Goal: Task Accomplishment & Management: Complete application form

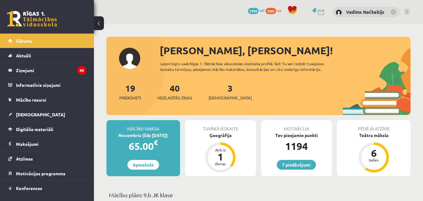
click at [226, 86] on div "3 Ieskaites" at bounding box center [230, 90] width 43 height 19
click at [221, 88] on link "3 Ieskaites" at bounding box center [230, 91] width 43 height 18
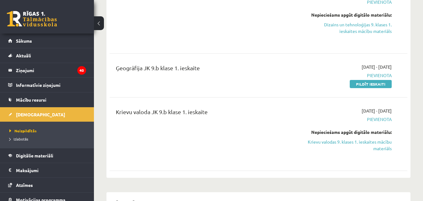
scroll to position [73, 0]
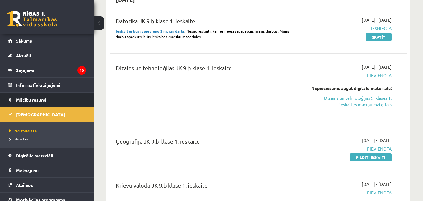
click at [40, 99] on span "Mācību resursi" at bounding box center [31, 100] width 30 height 6
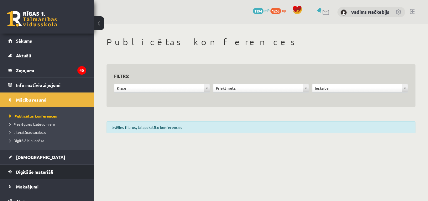
click at [39, 173] on span "Digitālie materiāli" at bounding box center [34, 172] width 37 height 6
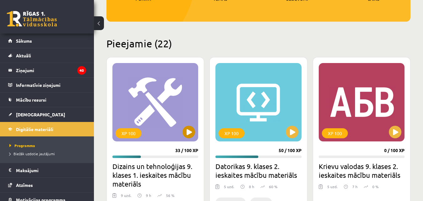
scroll to position [146, 0]
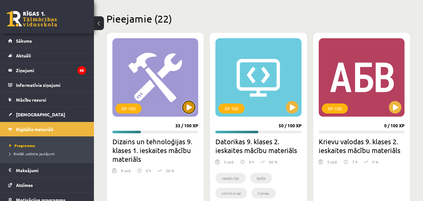
click at [186, 113] on button at bounding box center [189, 107] width 13 height 13
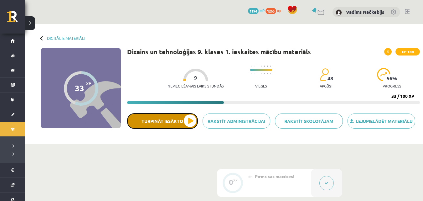
click at [191, 121] on button "Turpināt iesākto" at bounding box center [162, 121] width 71 height 16
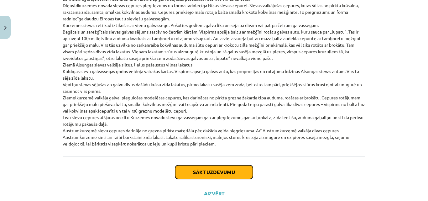
click at [185, 165] on button "Sākt uzdevumu" at bounding box center [214, 172] width 78 height 14
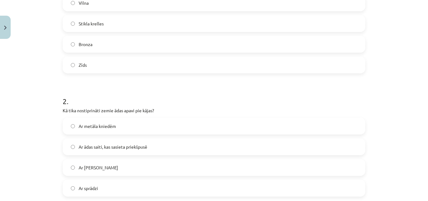
scroll to position [235, 0]
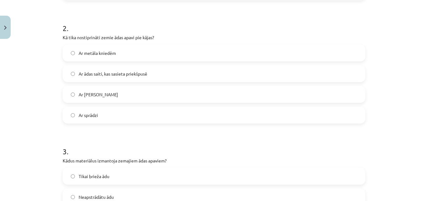
click at [73, 99] on label "Ar lina auklu" at bounding box center [213, 94] width 301 height 16
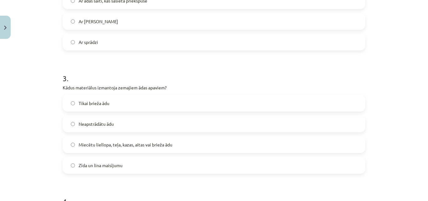
scroll to position [162, 0]
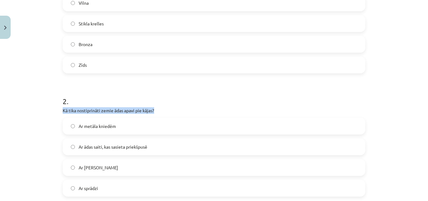
drag, startPoint x: 60, startPoint y: 109, endPoint x: 152, endPoint y: 110, distance: 91.5
click at [152, 110] on p "Kā tika nostiprināti zemie ādas apavi pie kājas?" at bounding box center [214, 110] width 303 height 7
copy p "Kā tika nostiprināti zemie ādas apavi pie kājas?"
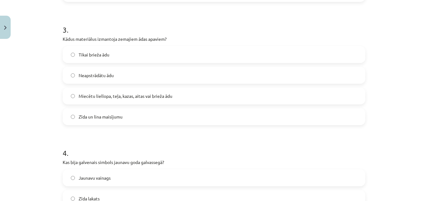
scroll to position [381, 0]
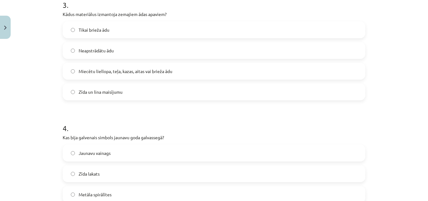
click at [120, 74] on span "Miecētu liellopa, teļa, kazas, aitas vai brieža ādu" at bounding box center [126, 71] width 94 height 7
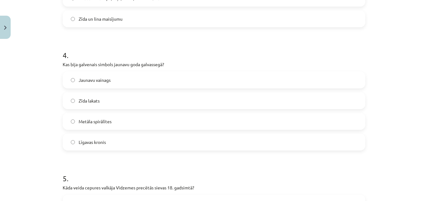
click at [100, 89] on div "Jaunavu vainags Zīda lakats Metāla spirālītes Līgavas kronis" at bounding box center [214, 110] width 303 height 79
click at [107, 81] on span "Jaunavu vainags" at bounding box center [95, 80] width 32 height 7
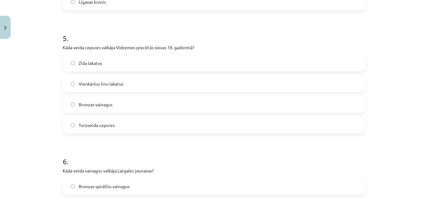
scroll to position [600, 0]
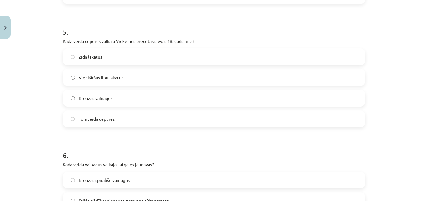
click at [95, 93] on label "Bronzas vainagus" at bounding box center [213, 98] width 301 height 16
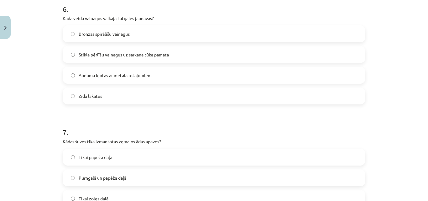
click at [101, 80] on label "Auduma lentas ar metāla rotājumiem" at bounding box center [213, 75] width 301 height 16
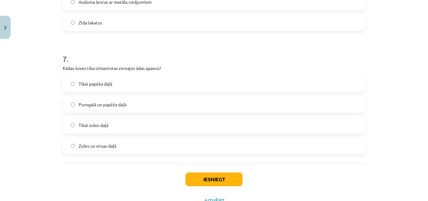
click at [96, 27] on label "Zīda lakatus" at bounding box center [213, 23] width 301 height 16
click at [88, 87] on label "Tikai papēža daļā" at bounding box center [213, 84] width 301 height 16
click at [189, 177] on button "Iesniegt" at bounding box center [213, 179] width 57 height 14
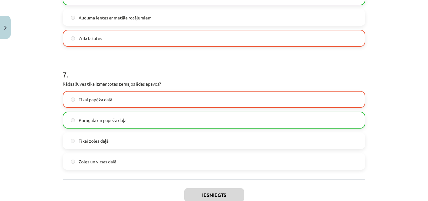
scroll to position [866, 0]
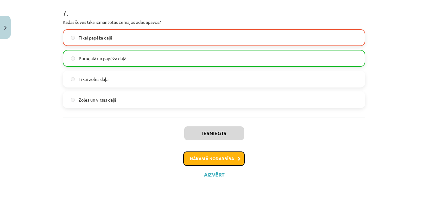
click at [206, 155] on button "Nākamā nodarbība" at bounding box center [213, 158] width 61 height 14
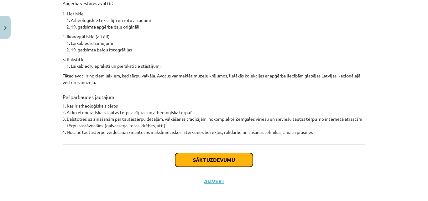
click at [207, 153] on button "Sākt uzdevumu" at bounding box center [214, 160] width 78 height 14
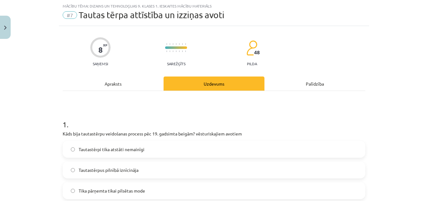
scroll to position [89, 0]
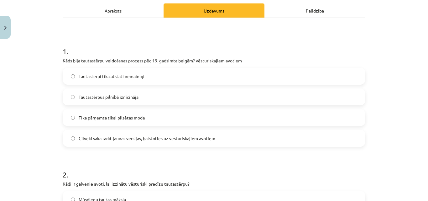
click at [112, 137] on span "Cilvēki sāka radīt jaunas versijas, balstoties uz vēsturiskajiem avotiem" at bounding box center [147, 138] width 137 height 7
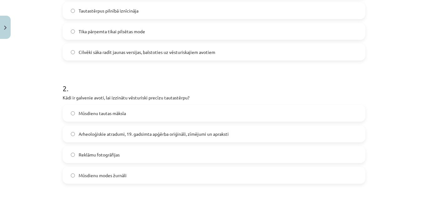
scroll to position [235, 0]
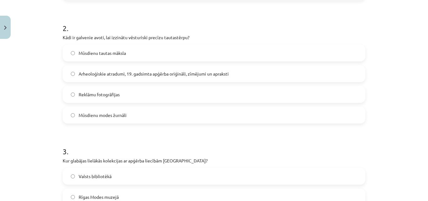
click at [135, 78] on label "Arheoloģiskie atradumi, 19. gadsimta apģērba oriģināli, zīmējumi un apraksti" at bounding box center [213, 74] width 301 height 16
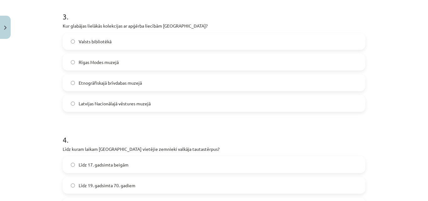
scroll to position [381, 0]
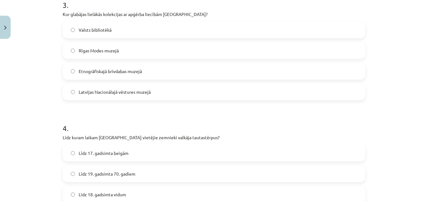
click at [141, 93] on span "Latvijas Nacionālajā vēstures muzejā" at bounding box center [115, 92] width 72 height 7
click at [125, 54] on label "Rīgas Modes muzejā" at bounding box center [213, 51] width 301 height 16
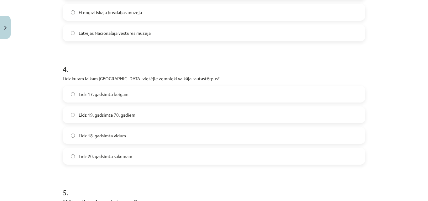
scroll to position [454, 0]
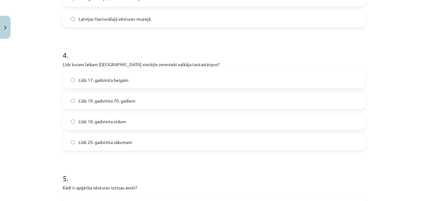
click at [102, 103] on span "Līdz 19. gadsimta 70. gadiem" at bounding box center [107, 100] width 57 height 7
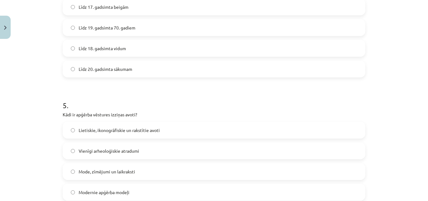
scroll to position [600, 0]
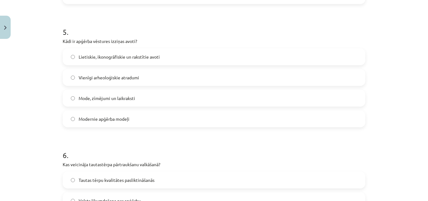
click at [112, 61] on label "Lietiskie, ikonogrāfiskie un rakstītie avoti" at bounding box center [213, 57] width 301 height 16
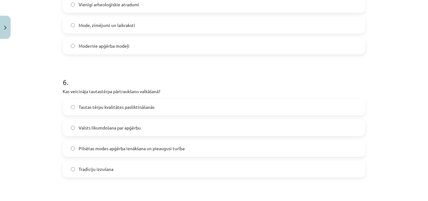
scroll to position [746, 0]
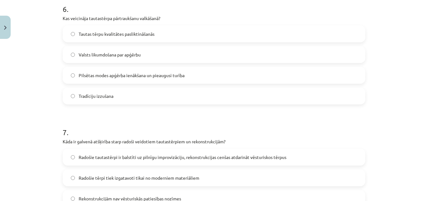
click at [127, 81] on label "Pilsētas modes apģērba ienākšana un pieaugusi turība" at bounding box center [213, 75] width 301 height 16
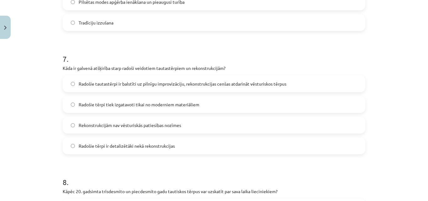
click at [131, 86] on span "Radošie tautastērpi ir balstīti uz pilnīgu improvizāciju, rekonstrukcijas cenša…" at bounding box center [183, 83] width 208 height 7
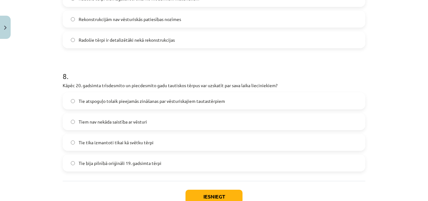
scroll to position [966, 0]
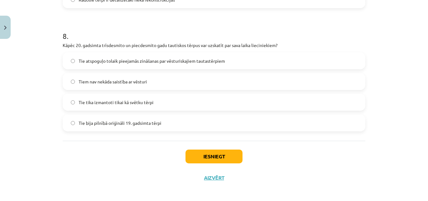
click at [146, 60] on span "Tie atspoguļo tolaik pieejamās zināšanas par vēsturiskajiem tautastērpiem" at bounding box center [152, 61] width 146 height 7
click at [193, 156] on button "Iesniegt" at bounding box center [213, 156] width 57 height 14
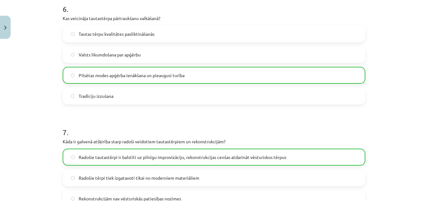
scroll to position [989, 0]
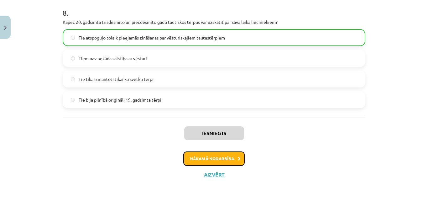
click at [191, 155] on button "Nākamā nodarbība" at bounding box center [213, 158] width 61 height 14
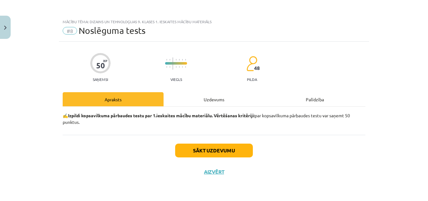
scroll to position [0, 0]
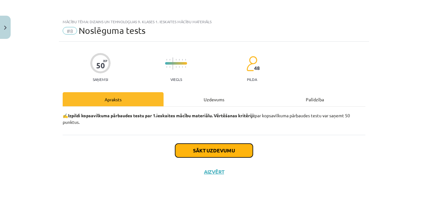
click at [192, 154] on button "Sākt uzdevumu" at bounding box center [214, 150] width 78 height 14
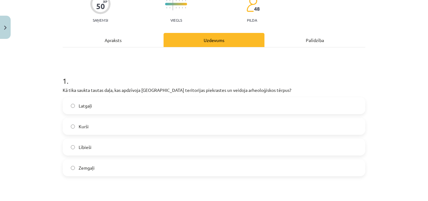
scroll to position [73, 0]
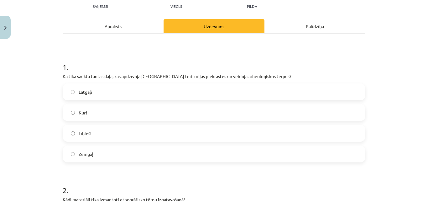
click at [117, 95] on label "Latgaļi" at bounding box center [213, 92] width 301 height 16
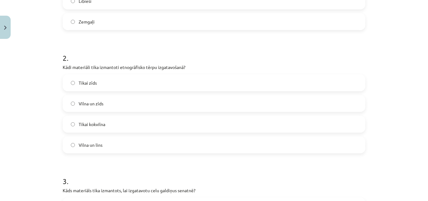
scroll to position [219, 0]
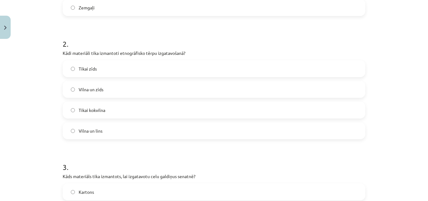
click at [95, 92] on span "Vilna un zīds" at bounding box center [91, 89] width 25 height 7
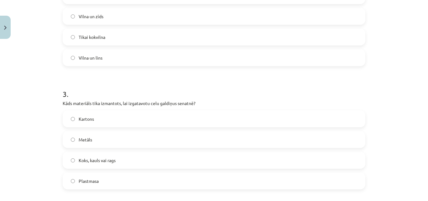
scroll to position [366, 0]
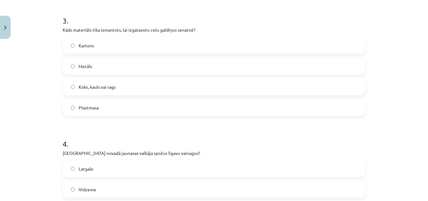
click at [112, 82] on label "Koks, kauls vai rags" at bounding box center [213, 87] width 301 height 16
click at [161, 81] on label "Koks, kauls vai rags" at bounding box center [213, 87] width 301 height 16
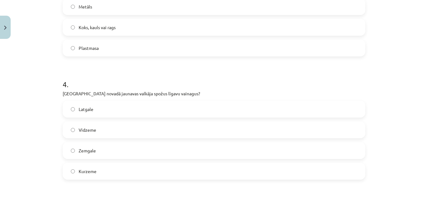
scroll to position [439, 0]
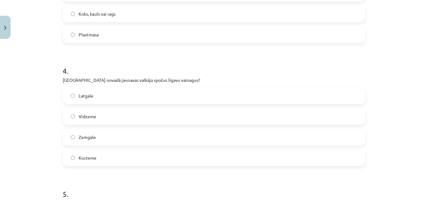
click at [87, 96] on span "Latgale" at bounding box center [86, 95] width 15 height 7
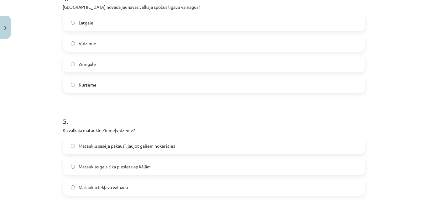
scroll to position [585, 0]
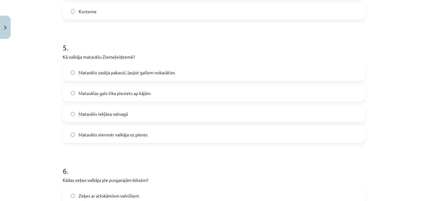
click at [109, 77] on label "Matauklu sasēja pakausī, ļaujot galiem nokarāties" at bounding box center [213, 73] width 301 height 16
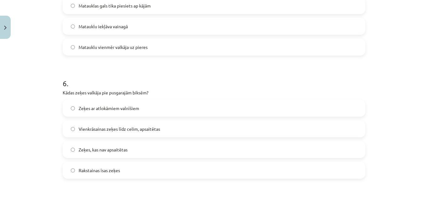
scroll to position [731, 0]
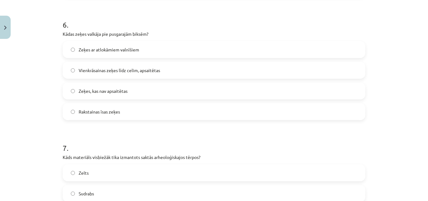
click at [115, 75] on label "Vienkrāsainas zeķes līdz celim, apsaitētas" at bounding box center [213, 70] width 301 height 16
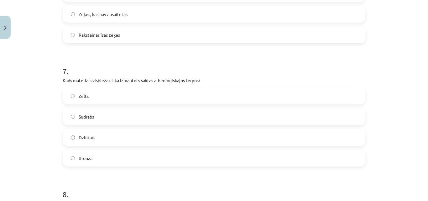
scroll to position [804, 0]
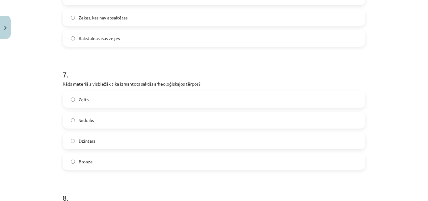
click at [95, 156] on label "Bronza" at bounding box center [213, 161] width 301 height 16
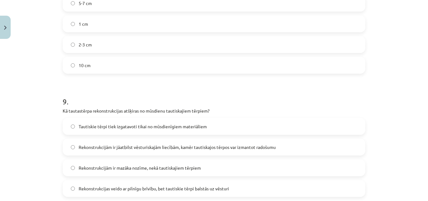
scroll to position [950, 0]
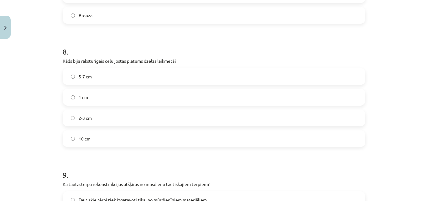
click at [94, 78] on label "5-7 cm" at bounding box center [213, 77] width 301 height 16
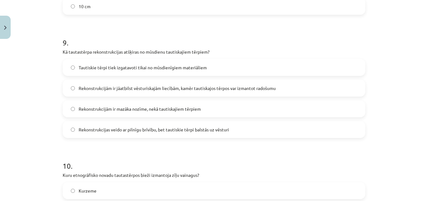
scroll to position [1096, 0]
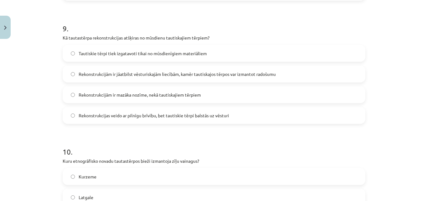
click at [127, 74] on span "Rekonstrukcijām ir jāatbilst vēsturiskajām liecībām, kamēr tautiskajos tērpos v…" at bounding box center [177, 74] width 197 height 7
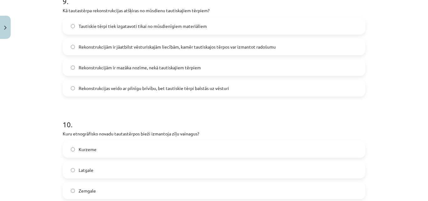
scroll to position [1169, 0]
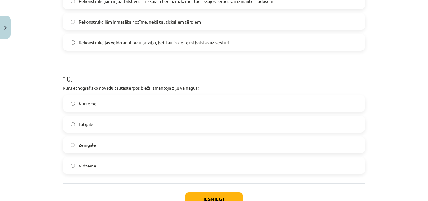
click at [96, 104] on label "Kurzeme" at bounding box center [213, 104] width 301 height 16
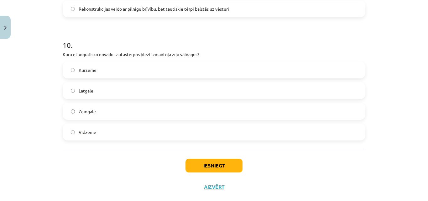
scroll to position [1215, 0]
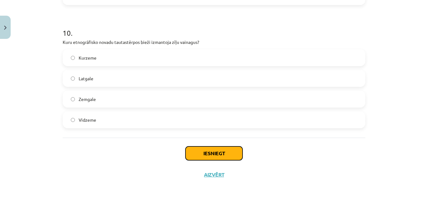
click at [187, 157] on button "Iesniegt" at bounding box center [213, 153] width 57 height 14
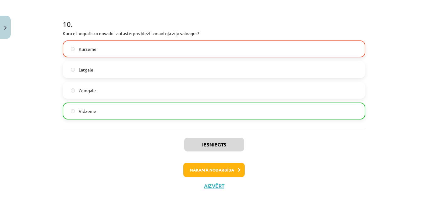
scroll to position [1235, 0]
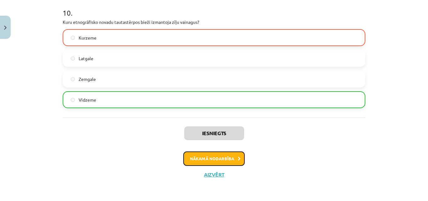
click at [206, 164] on button "Nākamā nodarbība" at bounding box center [213, 158] width 61 height 14
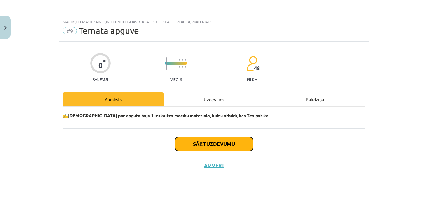
click at [207, 149] on button "Sākt uzdevumu" at bounding box center [214, 144] width 78 height 14
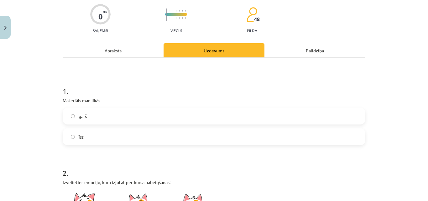
scroll to position [73, 0]
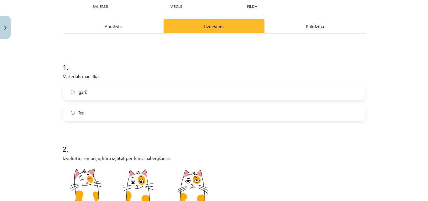
click at [75, 94] on label "garš" at bounding box center [213, 92] width 301 height 16
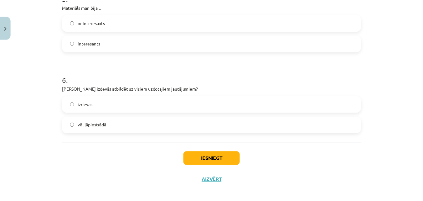
scroll to position [560, 0]
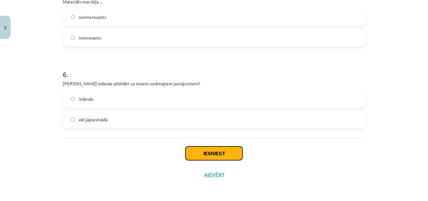
click at [191, 153] on button "Iesniegt" at bounding box center [213, 153] width 57 height 14
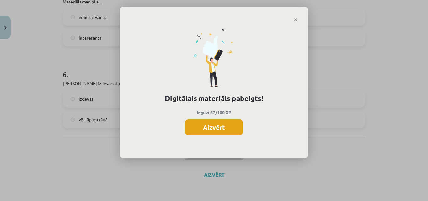
click at [196, 129] on button "Aizvērt" at bounding box center [214, 127] width 58 height 16
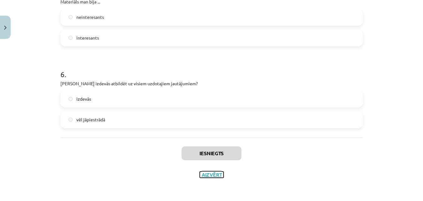
click at [208, 175] on button "Aizvērt" at bounding box center [212, 174] width 24 height 6
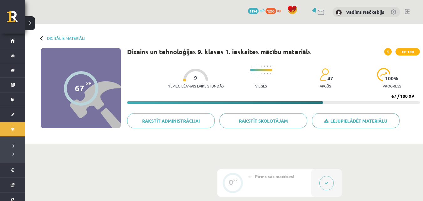
click at [40, 37] on div "Digitālie materiāli 67 XP XP 100 67 / 100 XP Dizains un tehnoloģijas 9. klases …" at bounding box center [224, 84] width 398 height 120
click at [55, 39] on link "Digitālie materiāli" at bounding box center [66, 38] width 38 height 5
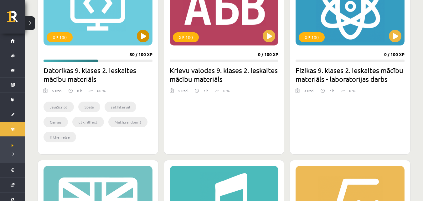
scroll to position [146, 0]
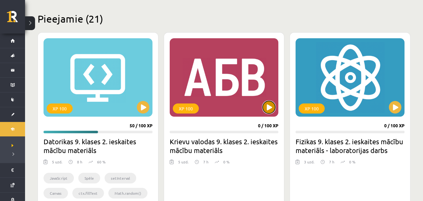
click at [273, 109] on button at bounding box center [269, 107] width 13 height 13
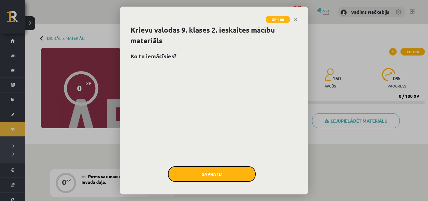
click at [234, 170] on button "Sapratu" at bounding box center [212, 174] width 88 height 16
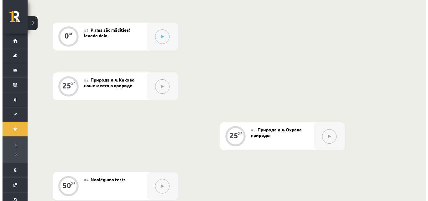
scroll to position [73, 0]
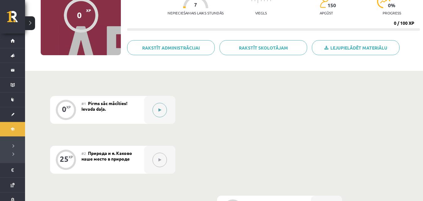
click at [160, 108] on icon at bounding box center [159, 110] width 3 height 4
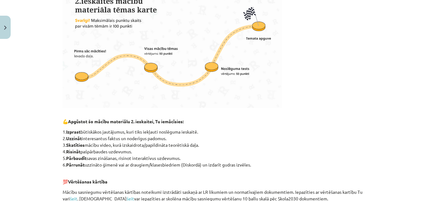
scroll to position [85, 0]
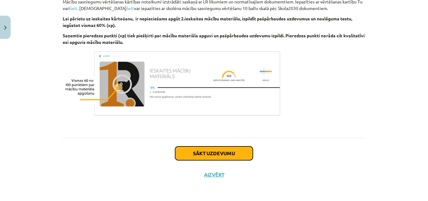
click at [239, 153] on button "Sākt uzdevumu" at bounding box center [214, 153] width 78 height 14
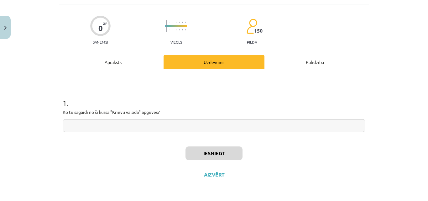
scroll to position [16, 0]
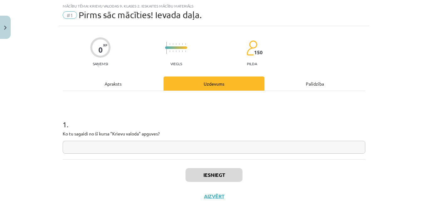
click at [174, 147] on input "text" at bounding box center [214, 147] width 303 height 13
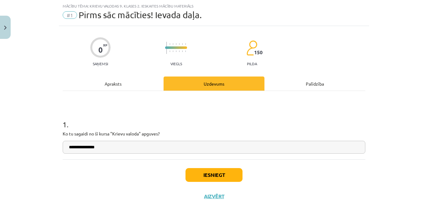
type input "**********"
click at [206, 177] on button "Iesniegt" at bounding box center [213, 175] width 57 height 14
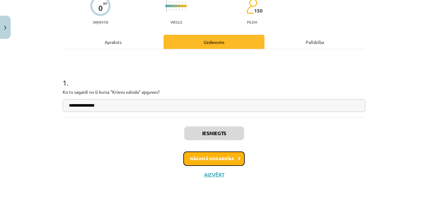
click at [226, 162] on button "Nākamā nodarbība" at bounding box center [213, 158] width 61 height 14
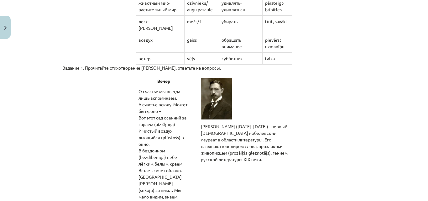
scroll to position [235, 0]
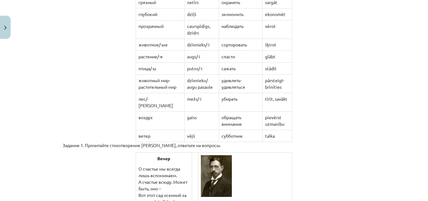
click at [189, 88] on td "dzīvnieku/ augu pasaule" at bounding box center [201, 84] width 34 height 18
click at [199, 89] on td "dzīvnieku/ augu pasaule" at bounding box center [201, 84] width 34 height 18
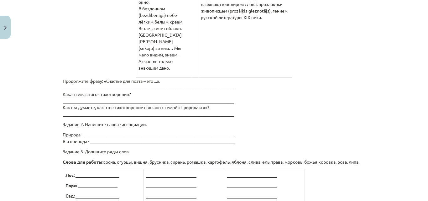
scroll to position [381, 0]
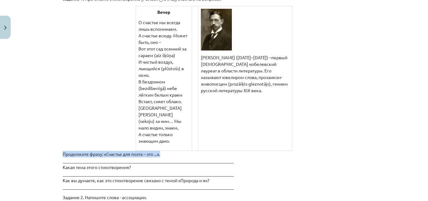
drag, startPoint x: 164, startPoint y: 168, endPoint x: 60, endPoint y: 166, distance: 103.4
click at [63, 166] on p "Продолжите фразу: «Счастье для поэта – это ...». ______________________________…" at bounding box center [214, 170] width 303 height 39
copy p "Продолжите фразу: «Счастье для поэта – это ...»."
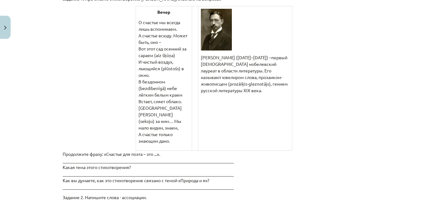
click at [139, 174] on p "Продолжите фразу: «Счастье для поэта – это ...». ______________________________…" at bounding box center [214, 170] width 303 height 39
drag, startPoint x: 139, startPoint y: 174, endPoint x: 124, endPoint y: 108, distance: 67.1
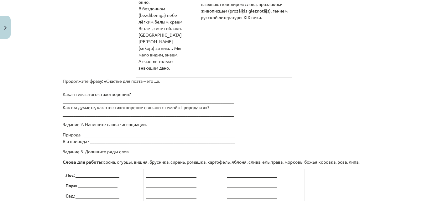
click at [164, 97] on p "Продолжите фразу: «Счастье для поэта – это ...». ______________________________…" at bounding box center [214, 97] width 303 height 39
click at [161, 102] on p "Продолжите фразу: «Счастье для поэта – это ...». ______________________________…" at bounding box center [214, 97] width 303 height 39
click at [74, 99] on p "Продолжите фразу: «Счастье для поэта – это ...». ______________________________…" at bounding box center [214, 97] width 303 height 39
click at [74, 100] on p "Продолжите фразу: «Счастье для поэта – это ...». ______________________________…" at bounding box center [214, 97] width 303 height 39
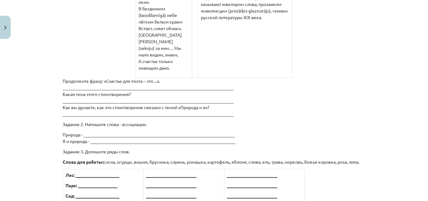
click at [231, 78] on td "Иван Алексеевич Бунин (1870–1953) –первый русский нобелевский лауреат в области…" at bounding box center [245, 5] width 94 height 144
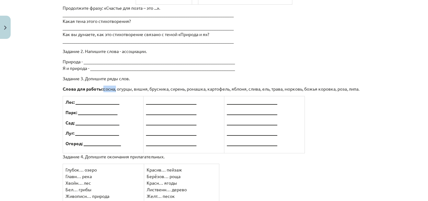
drag, startPoint x: 102, startPoint y: 102, endPoint x: 114, endPoint y: 103, distance: 11.9
click at [114, 92] on p "Слова для работы: сосна, огурцы, вишня, брусника, сирень, ромашка, картофель, я…" at bounding box center [214, 89] width 303 height 7
copy p "сосна"
drag, startPoint x: 91, startPoint y: 120, endPoint x: 71, endPoint y: 118, distance: 20.4
click at [71, 105] on p "Лес: ____________________" at bounding box center [102, 102] width 75 height 7
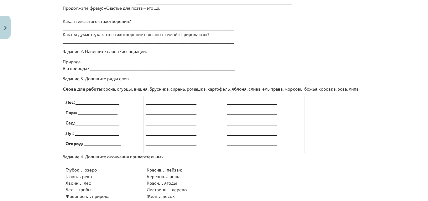
click at [75, 105] on b "Лес: ____________________" at bounding box center [92, 102] width 54 height 6
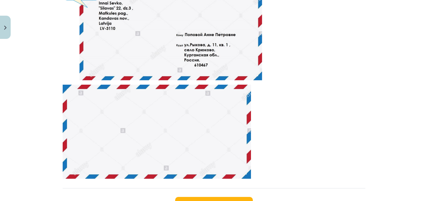
scroll to position [3514, 0]
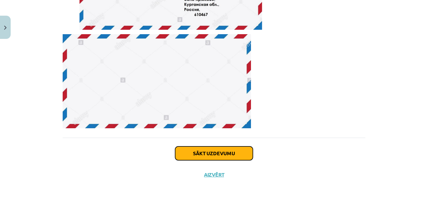
click at [204, 157] on button "Sākt uzdevumu" at bounding box center [214, 153] width 78 height 14
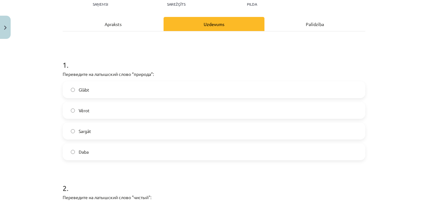
scroll to position [89, 0]
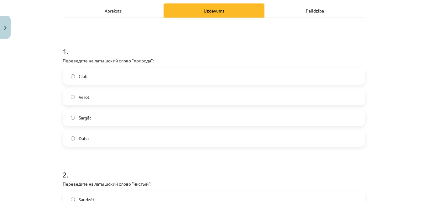
drag, startPoint x: 105, startPoint y: 138, endPoint x: 112, endPoint y: 123, distance: 16.4
click at [105, 136] on label "Daba" at bounding box center [213, 138] width 301 height 16
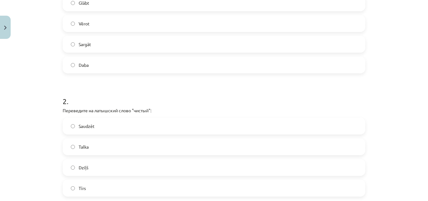
scroll to position [235, 0]
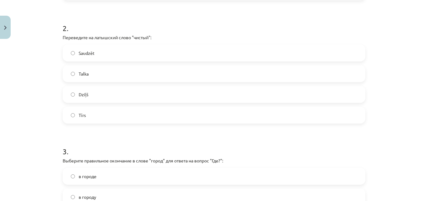
click at [90, 111] on label "Tīrs" at bounding box center [213, 115] width 301 height 16
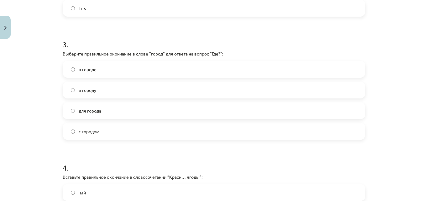
scroll to position [381, 0]
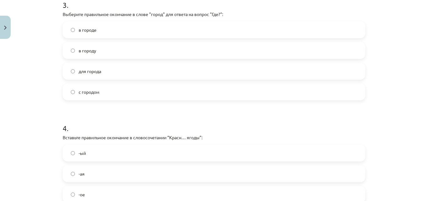
click at [99, 31] on label "в городе" at bounding box center [213, 30] width 301 height 16
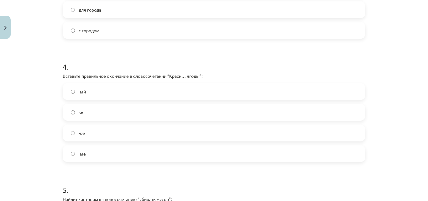
scroll to position [454, 0]
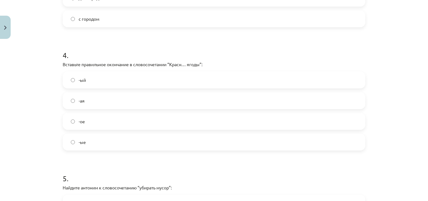
click at [91, 142] on label "-ые" at bounding box center [213, 142] width 301 height 16
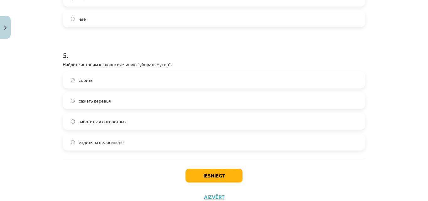
scroll to position [600, 0]
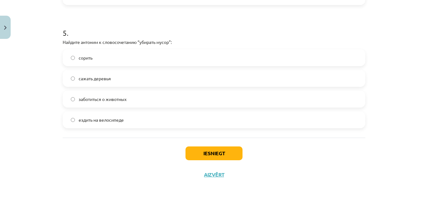
click at [82, 57] on span "сорить" at bounding box center [86, 58] width 14 height 7
click at [225, 154] on button "Iesniegt" at bounding box center [213, 153] width 57 height 14
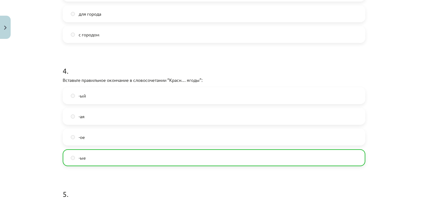
scroll to position [620, 0]
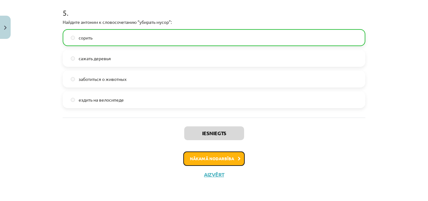
click at [200, 155] on button "Nākamā nodarbība" at bounding box center [213, 158] width 61 height 14
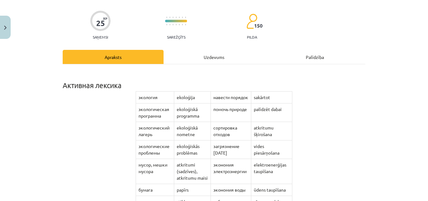
scroll to position [16, 0]
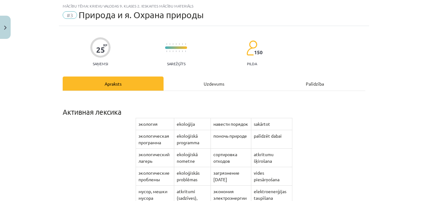
click at [204, 86] on div "Uzdevums" at bounding box center [214, 83] width 101 height 14
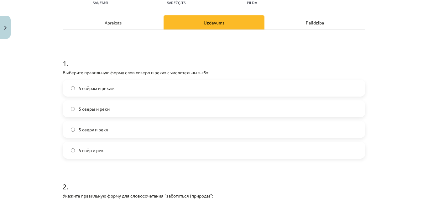
scroll to position [89, 0]
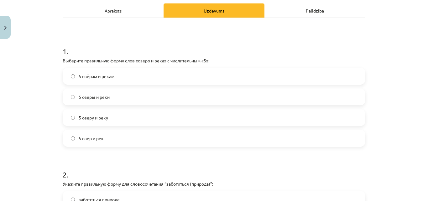
click at [92, 138] on span "5 озёр и рек" at bounding box center [91, 138] width 25 height 7
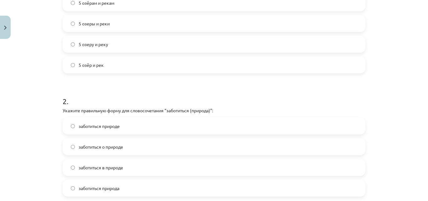
scroll to position [235, 0]
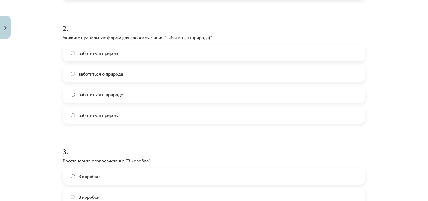
click at [96, 74] on span "заботиться о природе" at bounding box center [101, 73] width 44 height 7
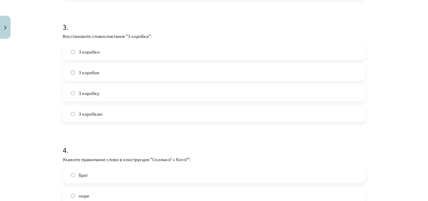
scroll to position [381, 0]
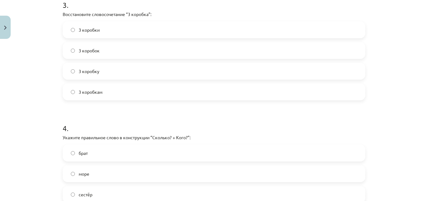
click at [96, 37] on label "3 коробки" at bounding box center [213, 30] width 301 height 16
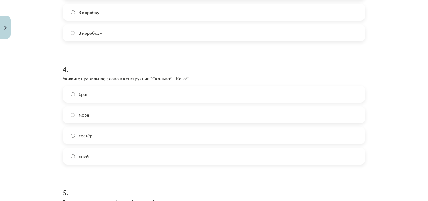
scroll to position [454, 0]
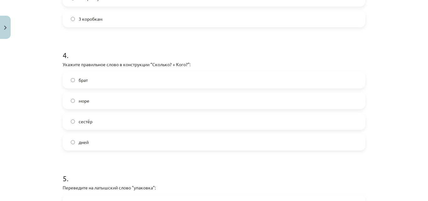
click at [88, 123] on span "сестёр" at bounding box center [86, 121] width 14 height 7
click at [85, 138] on label "дней" at bounding box center [213, 142] width 301 height 16
click at [87, 124] on span "сестёр" at bounding box center [86, 121] width 14 height 7
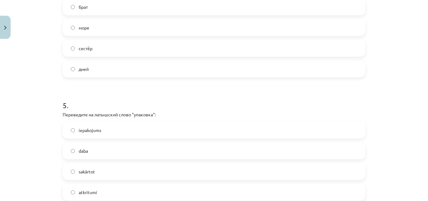
click at [101, 130] on label "iepakojums" at bounding box center [213, 130] width 301 height 16
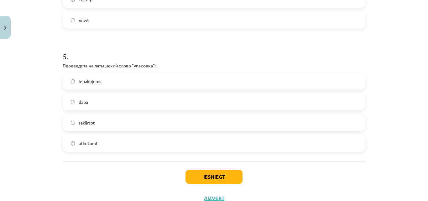
scroll to position [600, 0]
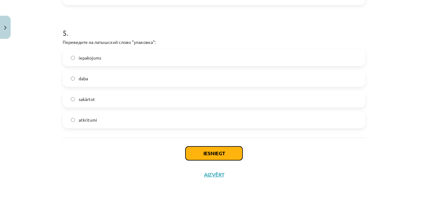
click at [211, 155] on button "Iesniegt" at bounding box center [213, 153] width 57 height 14
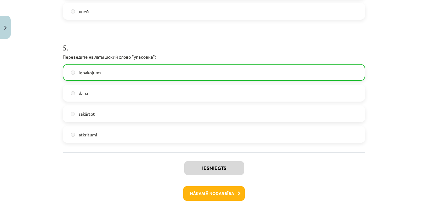
scroll to position [620, 0]
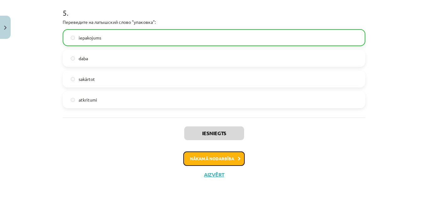
click at [209, 154] on button "Nākamā nodarbība" at bounding box center [213, 158] width 61 height 14
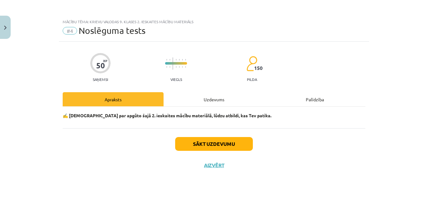
click at [205, 105] on div "Uzdevums" at bounding box center [214, 99] width 101 height 14
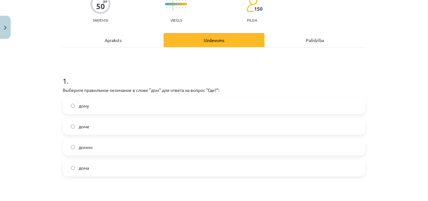
scroll to position [73, 0]
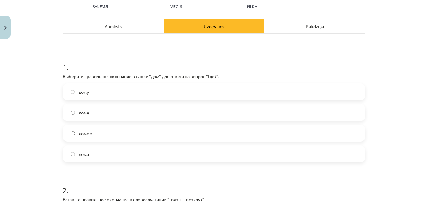
click at [107, 116] on label "доме" at bounding box center [213, 113] width 301 height 16
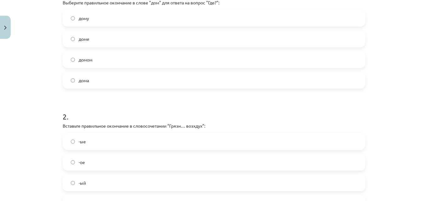
scroll to position [219, 0]
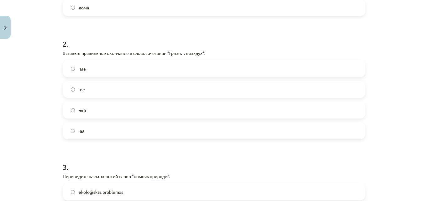
click at [80, 114] on label "-ый" at bounding box center [213, 110] width 301 height 16
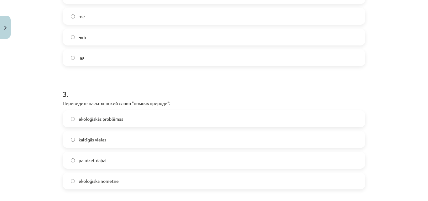
scroll to position [366, 0]
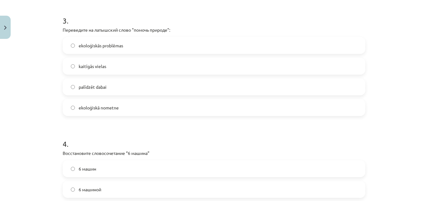
click at [89, 91] on label "palīdzēt dabai" at bounding box center [213, 87] width 301 height 16
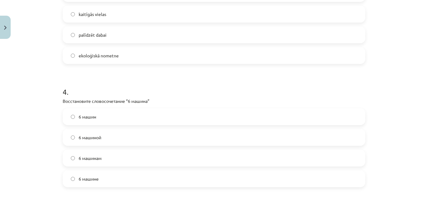
scroll to position [439, 0]
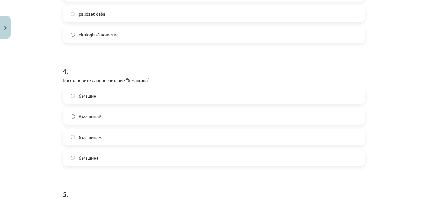
click at [97, 96] on label "6 машин" at bounding box center [213, 96] width 301 height 16
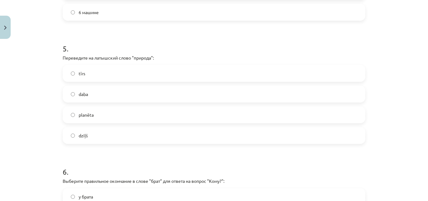
scroll to position [585, 0]
click at [87, 97] on label "daba" at bounding box center [213, 93] width 301 height 16
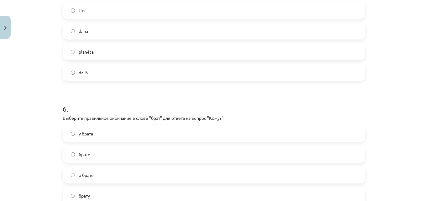
scroll to position [658, 0]
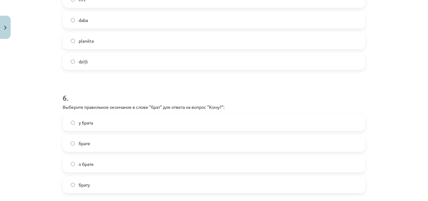
click at [87, 183] on span "брату" at bounding box center [84, 184] width 11 height 7
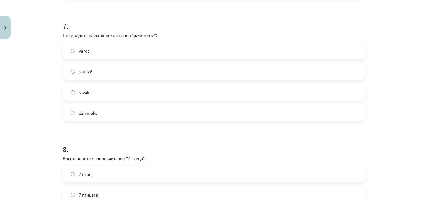
scroll to position [877, 0]
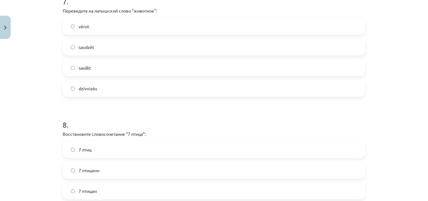
click at [81, 87] on span "dzīvnieks" at bounding box center [88, 88] width 18 height 7
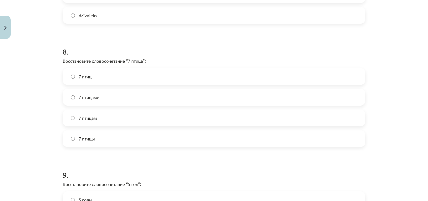
click at [87, 78] on span "7 птиц" at bounding box center [85, 76] width 13 height 7
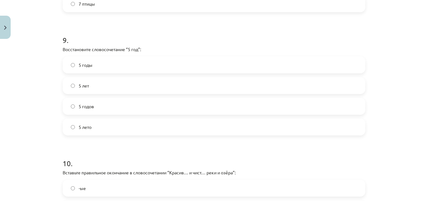
scroll to position [1096, 0]
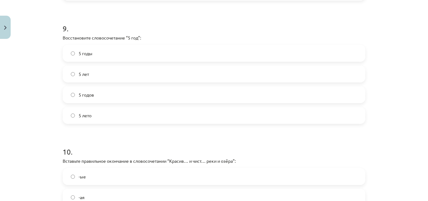
click at [89, 73] on label "5 лет" at bounding box center [213, 74] width 301 height 16
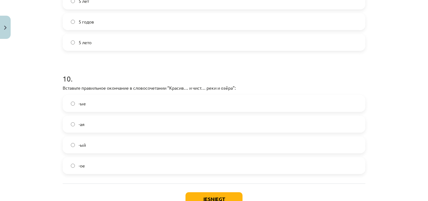
click at [79, 106] on span "-ые" at bounding box center [82, 103] width 7 height 7
click at [87, 108] on label "-ые" at bounding box center [213, 104] width 301 height 16
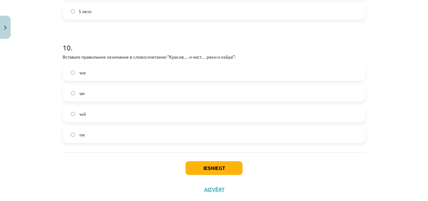
scroll to position [1215, 0]
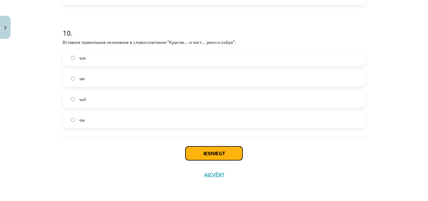
click at [211, 148] on button "Iesniegt" at bounding box center [213, 153] width 57 height 14
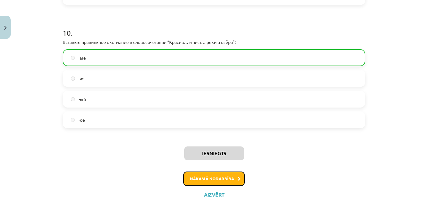
click at [217, 179] on button "Nākamā nodarbība" at bounding box center [213, 178] width 61 height 14
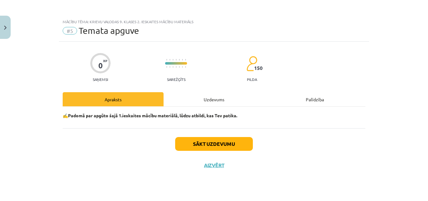
scroll to position [0, 0]
click at [214, 145] on button "Sākt uzdevumu" at bounding box center [214, 144] width 78 height 14
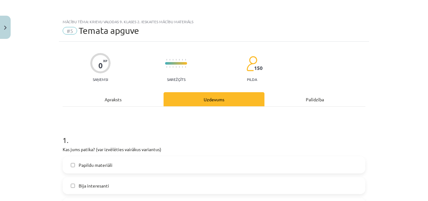
click at [104, 165] on span "Papildu materiāli" at bounding box center [96, 165] width 34 height 7
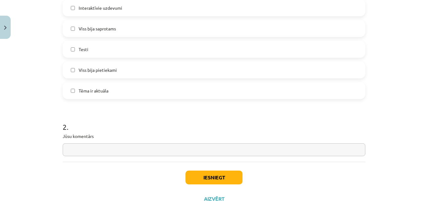
scroll to position [222, 0]
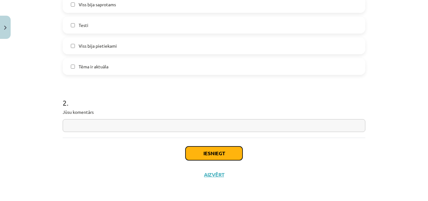
click at [196, 153] on button "Iesniegt" at bounding box center [213, 153] width 57 height 14
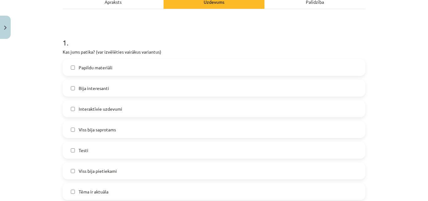
scroll to position [3, 0]
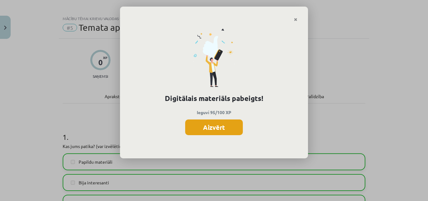
click at [219, 130] on button "Aizvērt" at bounding box center [214, 127] width 58 height 16
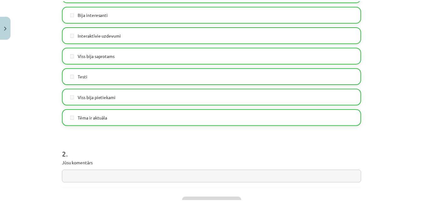
scroll to position [222, 0]
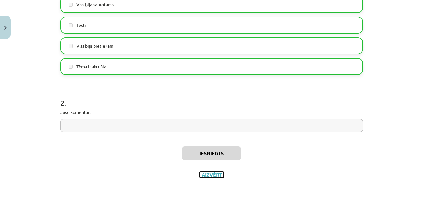
click at [205, 173] on button "Aizvērt" at bounding box center [212, 174] width 24 height 6
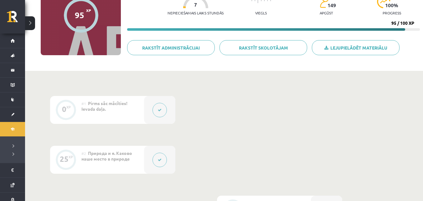
click at [30, 22] on button at bounding box center [30, 23] width 10 height 14
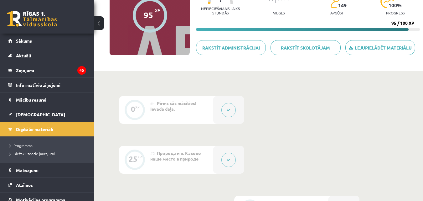
click at [95, 21] on button at bounding box center [99, 23] width 10 height 14
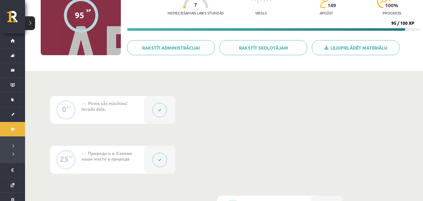
scroll to position [0, 0]
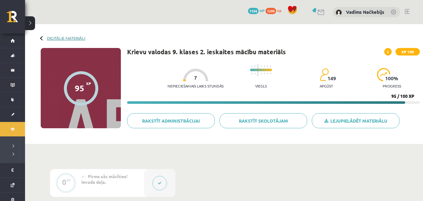
click at [59, 37] on link "Digitālie materiāli" at bounding box center [66, 38] width 38 height 5
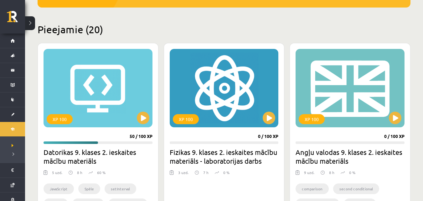
scroll to position [219, 0]
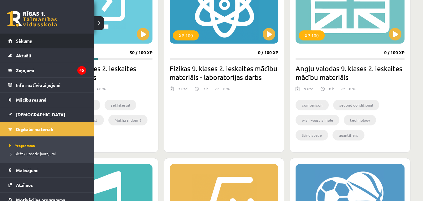
click at [15, 41] on link "Sākums" at bounding box center [47, 41] width 78 height 14
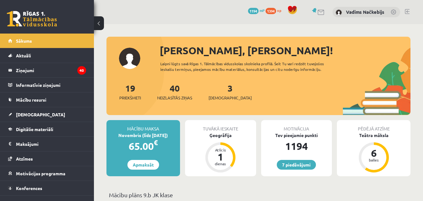
click at [216, 92] on div "3 Ieskaites" at bounding box center [230, 90] width 43 height 19
click at [221, 91] on link "3 Ieskaites" at bounding box center [230, 91] width 43 height 18
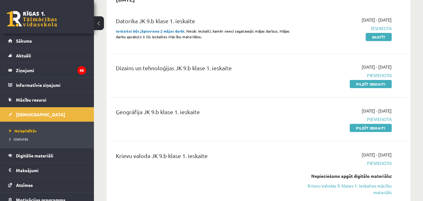
scroll to position [146, 0]
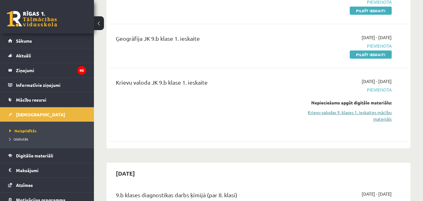
click at [349, 113] on link "Krievu valodas 9. klases 1. ieskaites mācību materiāls" at bounding box center [349, 115] width 86 height 13
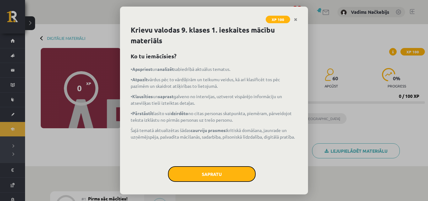
click at [209, 177] on button "Sapratu" at bounding box center [212, 174] width 88 height 16
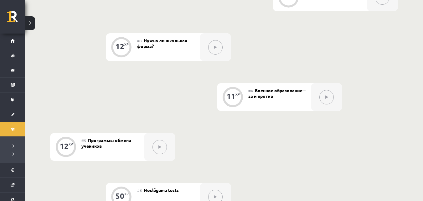
scroll to position [192, 0]
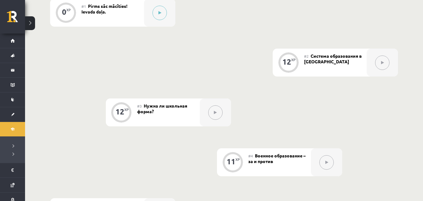
drag, startPoint x: 384, startPoint y: 49, endPoint x: 311, endPoint y: 50, distance: 72.4
click at [384, 55] on button at bounding box center [382, 62] width 14 height 14
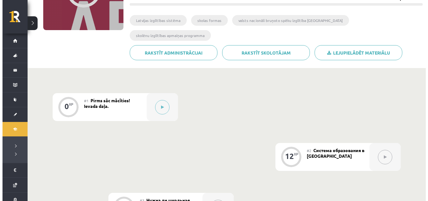
scroll to position [46, 0]
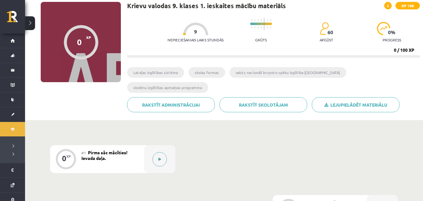
click at [162, 152] on button at bounding box center [160, 159] width 14 height 14
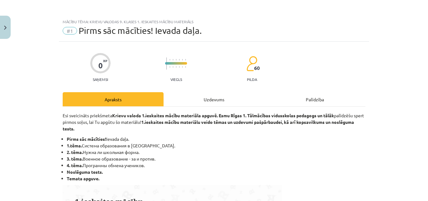
click at [218, 101] on div "Uzdevums" at bounding box center [214, 99] width 101 height 14
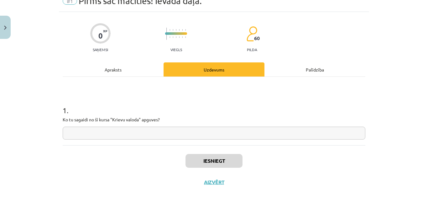
scroll to position [37, 0]
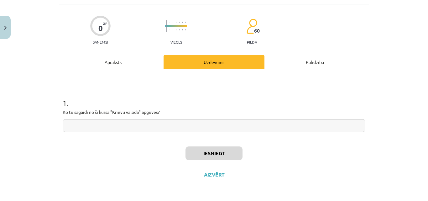
click at [108, 126] on input "text" at bounding box center [214, 125] width 303 height 13
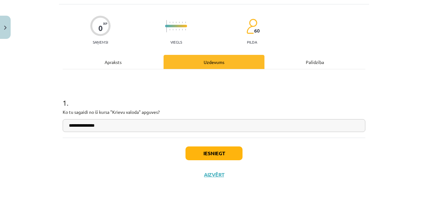
type input "**********"
click at [198, 154] on button "Iesniegt" at bounding box center [213, 153] width 57 height 14
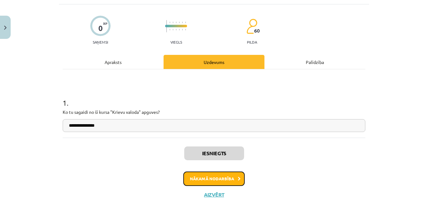
click at [225, 176] on button "Nākamā nodarbība" at bounding box center [213, 178] width 61 height 14
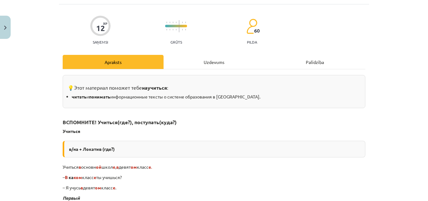
scroll to position [16, 0]
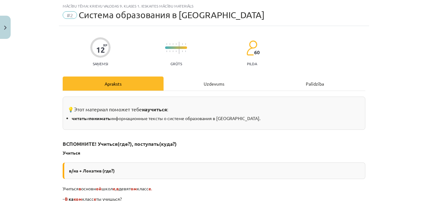
click at [202, 86] on div "Uzdevums" at bounding box center [214, 83] width 101 height 14
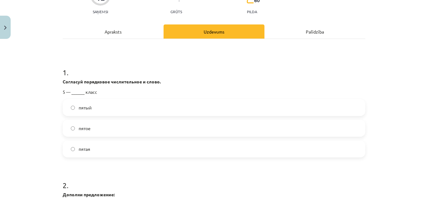
scroll to position [89, 0]
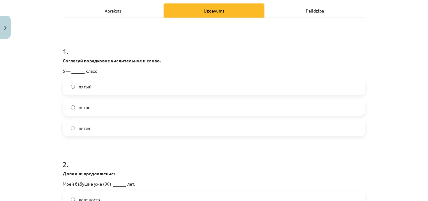
click at [96, 89] on label "пятый" at bounding box center [213, 87] width 301 height 16
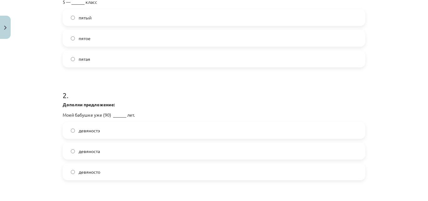
scroll to position [235, 0]
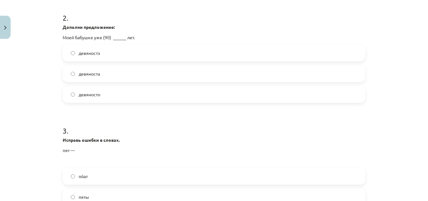
click at [89, 95] on span "девяносто" at bounding box center [90, 94] width 22 height 7
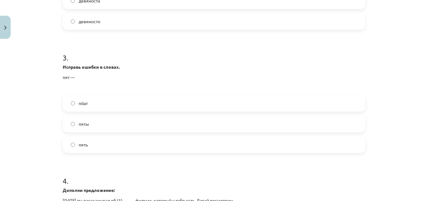
click at [82, 146] on span "пять" at bounding box center [83, 144] width 9 height 7
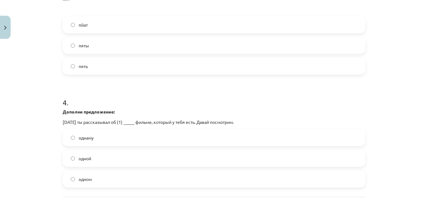
scroll to position [445, 0]
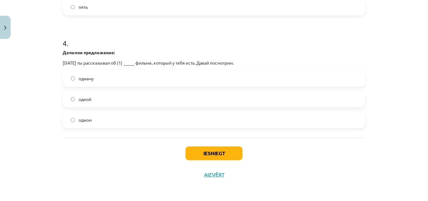
click at [101, 99] on label "одной" at bounding box center [213, 99] width 301 height 16
click at [96, 112] on label "одном" at bounding box center [213, 120] width 301 height 16
click at [213, 151] on button "Iesniegt" at bounding box center [213, 153] width 57 height 14
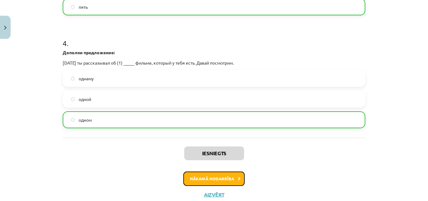
click at [206, 175] on button "Nākamā nodarbība" at bounding box center [213, 178] width 61 height 14
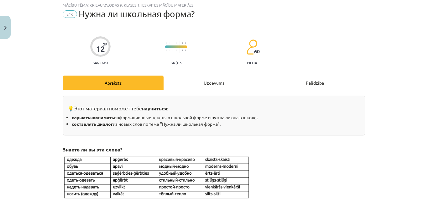
scroll to position [16, 0]
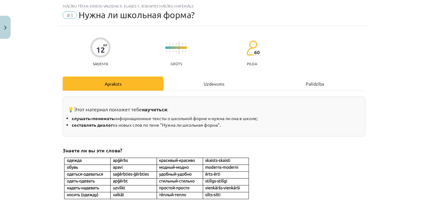
click at [197, 87] on div "Uzdevums" at bounding box center [214, 83] width 101 height 14
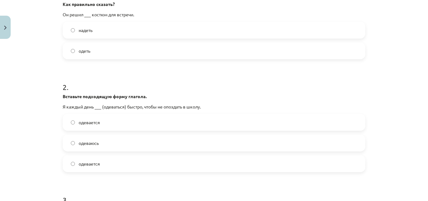
scroll to position [89, 0]
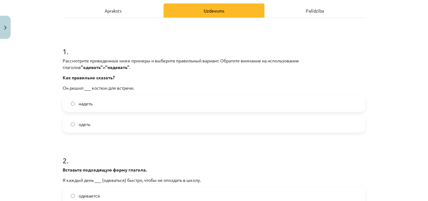
click at [92, 105] on label "надеть" at bounding box center [213, 104] width 301 height 16
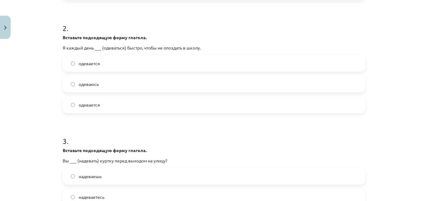
scroll to position [235, 0]
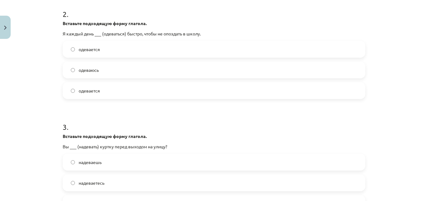
click at [91, 73] on span "одеваюсь" at bounding box center [89, 70] width 20 height 7
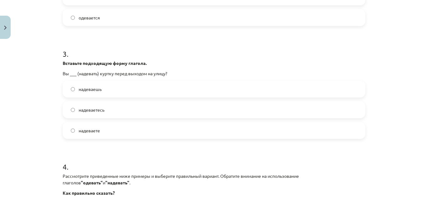
click at [103, 129] on label "надеваете" at bounding box center [213, 130] width 301 height 16
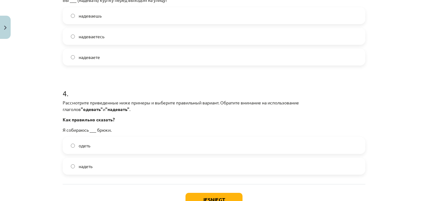
scroll to position [428, 0]
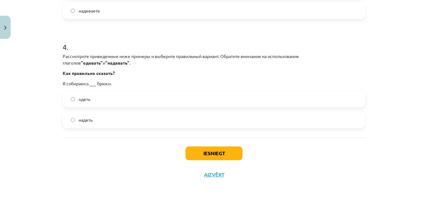
click at [90, 122] on span "надеть" at bounding box center [86, 120] width 14 height 7
click at [208, 155] on button "Iesniegt" at bounding box center [213, 153] width 57 height 14
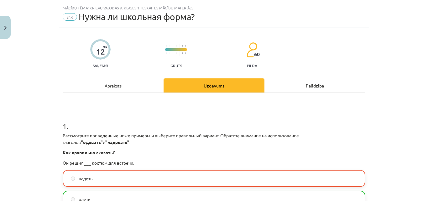
scroll to position [0, 0]
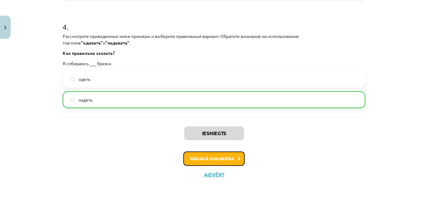
click at [208, 156] on button "Nākamā nodarbība" at bounding box center [213, 158] width 61 height 14
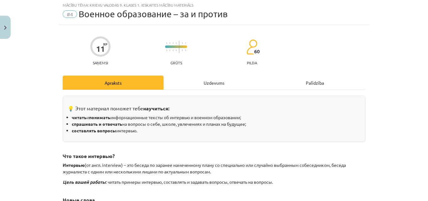
scroll to position [16, 0]
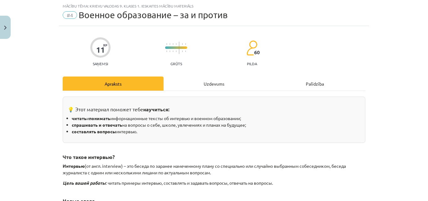
click at [197, 87] on div "Uzdevums" at bounding box center [214, 83] width 101 height 14
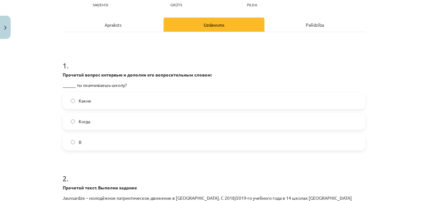
scroll to position [89, 0]
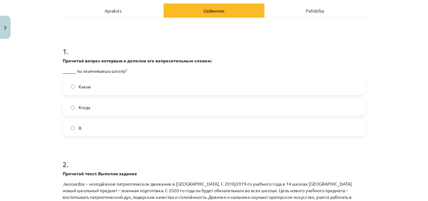
click at [76, 102] on label "Когда" at bounding box center [213, 107] width 301 height 16
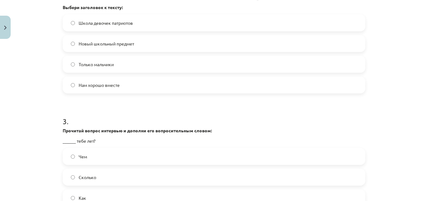
scroll to position [381, 0]
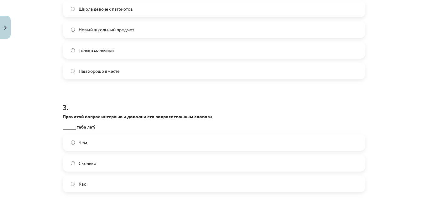
click at [108, 35] on label "Новый школьный предмет" at bounding box center [213, 30] width 301 height 16
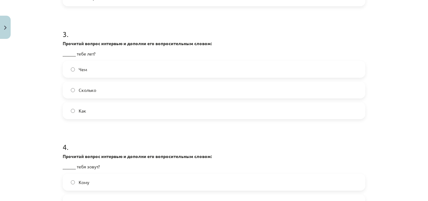
click at [88, 89] on span "Сколько" at bounding box center [88, 90] width 18 height 7
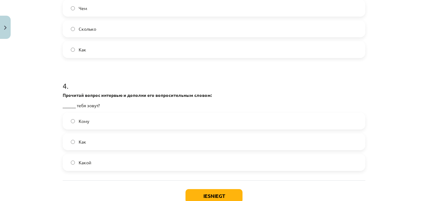
scroll to position [527, 0]
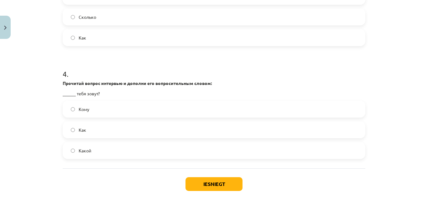
click at [83, 130] on span "Как" at bounding box center [83, 130] width 8 height 7
click at [204, 187] on button "Iesniegt" at bounding box center [213, 184] width 57 height 14
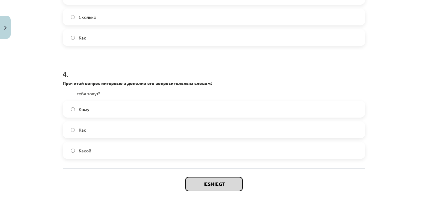
scroll to position [558, 0]
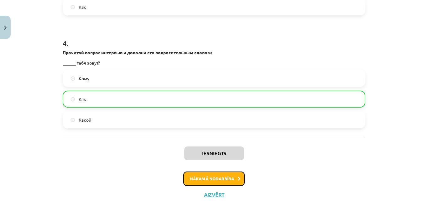
click at [213, 179] on button "Nākamā nodarbība" at bounding box center [213, 178] width 61 height 14
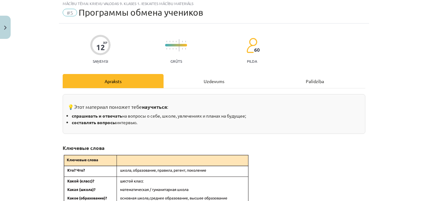
scroll to position [16, 0]
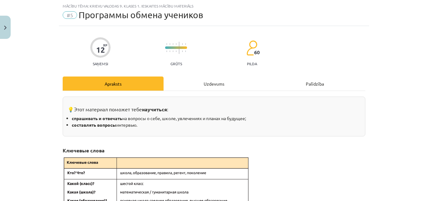
click at [205, 82] on div "Uzdevums" at bounding box center [214, 83] width 101 height 14
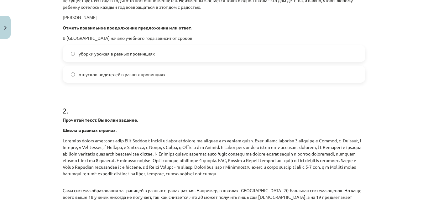
scroll to position [420, 0]
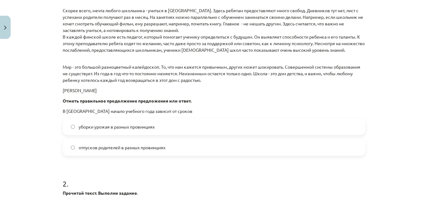
click at [97, 128] on span "уборки урожая в разных провинциях" at bounding box center [117, 126] width 76 height 7
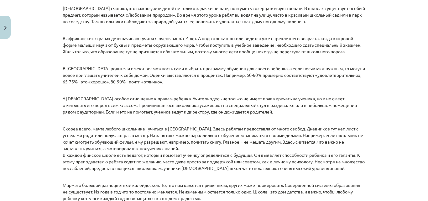
scroll to position [877, 0]
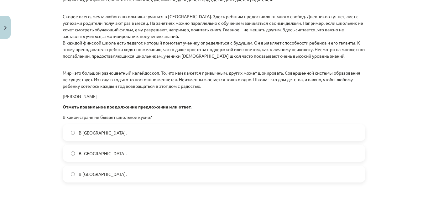
click at [96, 152] on span "В Норвегии." at bounding box center [103, 153] width 48 height 7
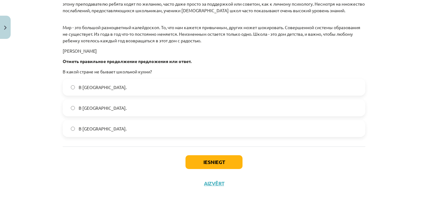
scroll to position [931, 0]
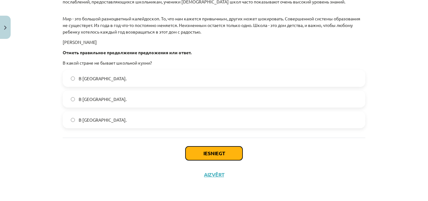
click at [189, 149] on button "Iesniegt" at bounding box center [213, 153] width 57 height 14
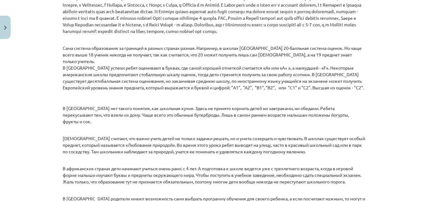
scroll to position [951, 0]
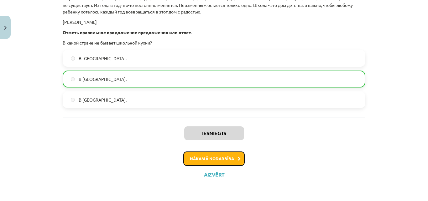
click at [200, 156] on button "Nākamā nodarbība" at bounding box center [213, 158] width 61 height 14
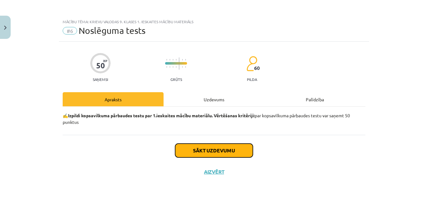
click at [199, 148] on button "Sākt uzdevumu" at bounding box center [214, 150] width 78 height 14
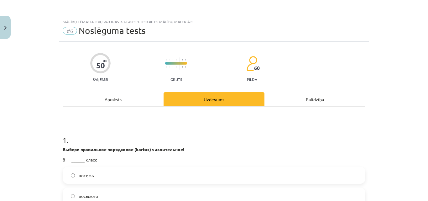
scroll to position [73, 0]
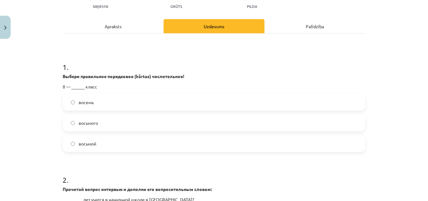
click at [96, 143] on label "восьмой" at bounding box center [213, 144] width 301 height 16
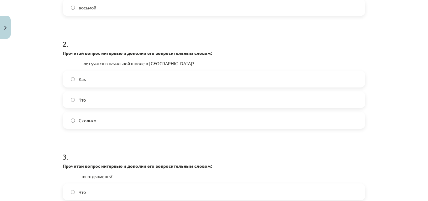
scroll to position [219, 0]
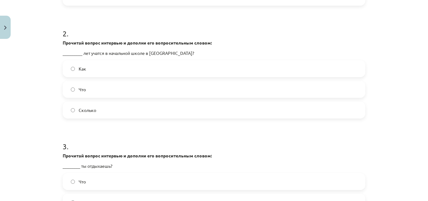
click at [97, 112] on label "Сколько" at bounding box center [213, 110] width 301 height 16
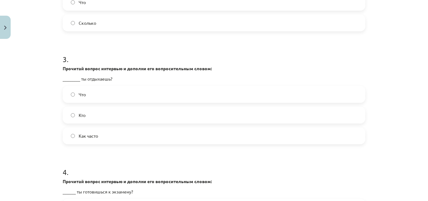
scroll to position [292, 0]
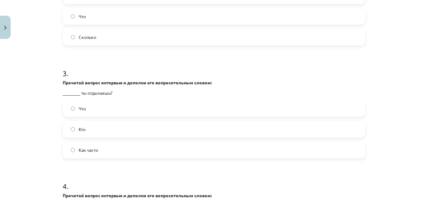
click at [95, 152] on span "Как часто" at bounding box center [88, 150] width 19 height 7
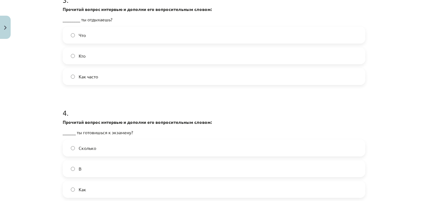
scroll to position [439, 0]
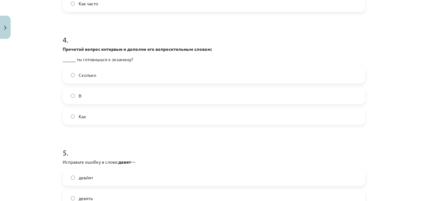
click at [87, 115] on label "Как" at bounding box center [213, 116] width 301 height 16
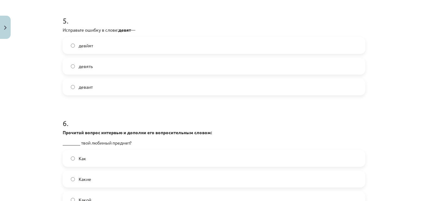
scroll to position [585, 0]
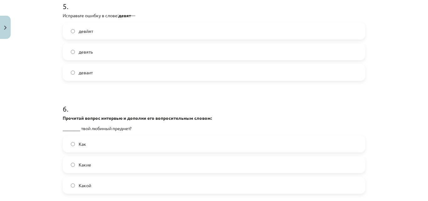
click at [113, 51] on label "девять" at bounding box center [213, 52] width 301 height 16
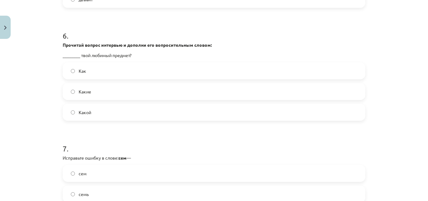
click at [93, 112] on label "Какой" at bounding box center [213, 112] width 301 height 16
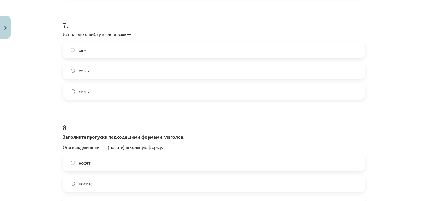
scroll to position [804, 0]
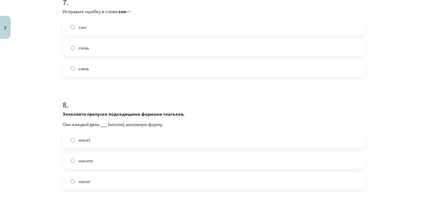
click at [86, 54] on label "семь" at bounding box center [213, 48] width 301 height 16
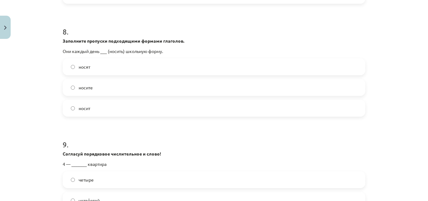
click at [86, 70] on span "носят" at bounding box center [85, 67] width 12 height 7
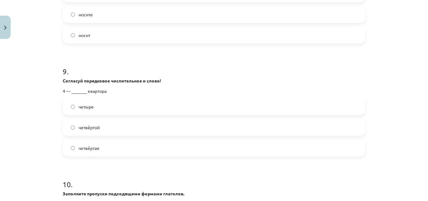
scroll to position [1023, 0]
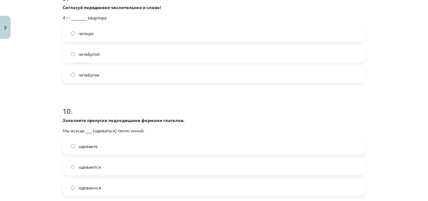
click at [91, 70] on label "четвёртая" at bounding box center [213, 75] width 301 height 16
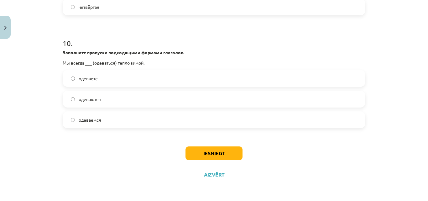
click at [102, 118] on label "одеваемся" at bounding box center [213, 120] width 301 height 16
click at [205, 150] on button "Iesniegt" at bounding box center [213, 153] width 57 height 14
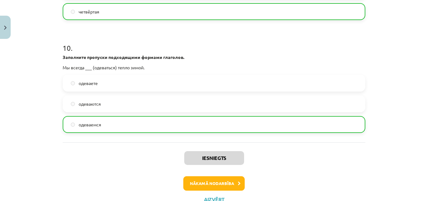
scroll to position [1111, 0]
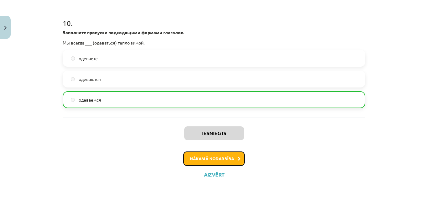
drag, startPoint x: 212, startPoint y: 163, endPoint x: 205, endPoint y: 155, distance: 9.5
click at [211, 162] on button "Nākamā nodarbība" at bounding box center [213, 158] width 61 height 14
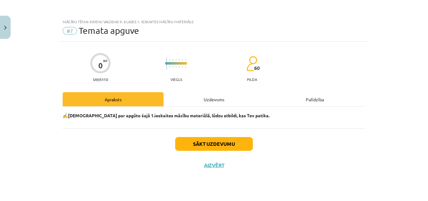
scroll to position [0, 0]
click at [209, 99] on div "Uzdevums" at bounding box center [214, 99] width 101 height 14
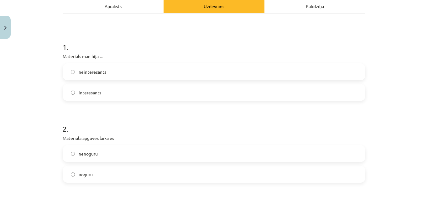
scroll to position [73, 0]
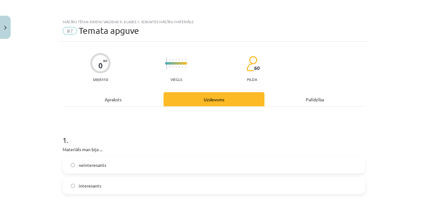
scroll to position [46, 0]
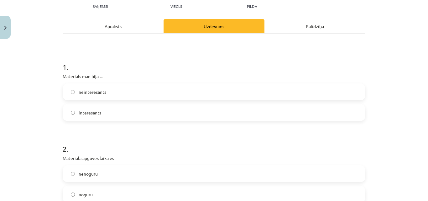
click at [85, 109] on span "interesants" at bounding box center [90, 112] width 23 height 7
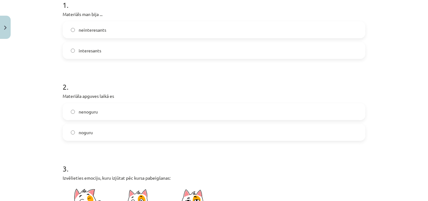
scroll to position [146, 0]
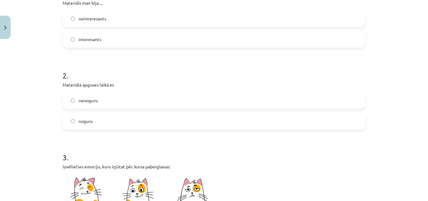
click at [92, 101] on span "nenoguru" at bounding box center [88, 100] width 19 height 7
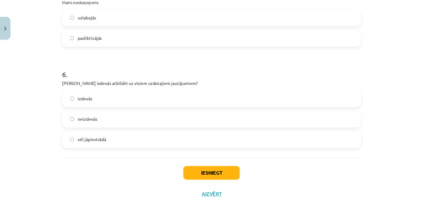
scroll to position [581, 0]
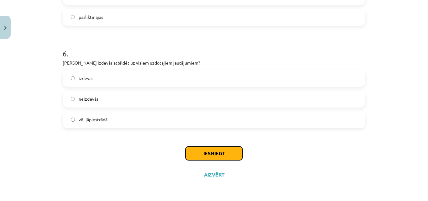
click at [210, 154] on button "Iesniegt" at bounding box center [213, 153] width 57 height 14
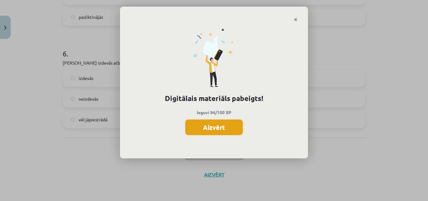
drag, startPoint x: 216, startPoint y: 129, endPoint x: 213, endPoint y: 126, distance: 4.2
click at [216, 128] on button "Aizvērt" at bounding box center [214, 127] width 58 height 16
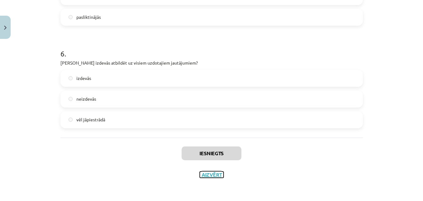
click at [215, 174] on button "Aizvērt" at bounding box center [212, 174] width 24 height 6
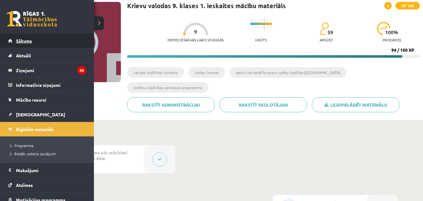
click at [43, 43] on link "Sākums" at bounding box center [47, 41] width 78 height 14
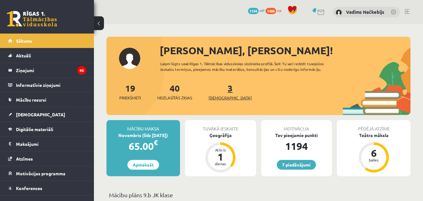
click at [222, 91] on link "3 Ieskaites" at bounding box center [230, 91] width 43 height 18
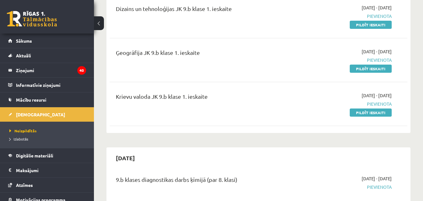
scroll to position [146, 0]
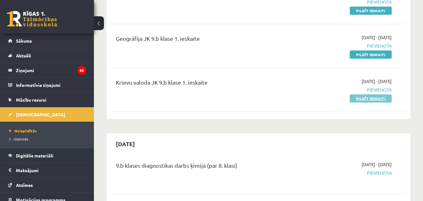
click at [362, 101] on link "Pildīt ieskaiti" at bounding box center [371, 98] width 42 height 8
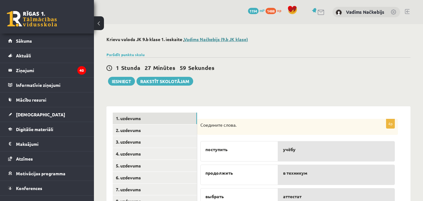
scroll to position [53, 0]
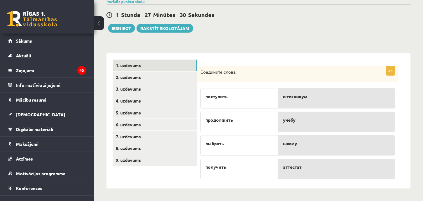
click at [293, 123] on div "учёбу" at bounding box center [336, 122] width 117 height 20
click at [163, 74] on link "2. uzdevums" at bounding box center [155, 77] width 84 height 12
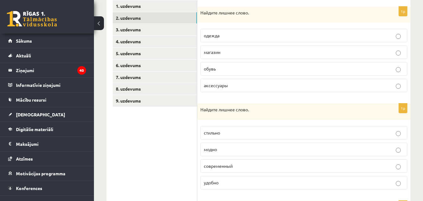
scroll to position [126, 0]
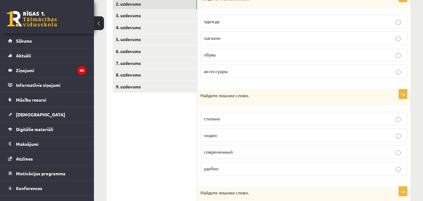
click at [223, 41] on p "магазин" at bounding box center [304, 38] width 200 height 7
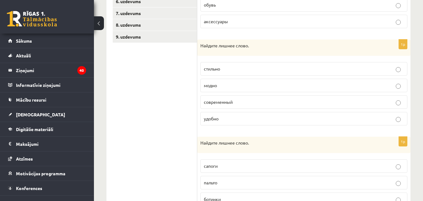
scroll to position [200, 0]
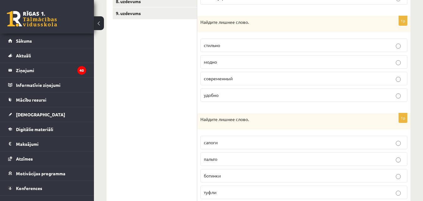
click at [220, 96] on p "удобно" at bounding box center [304, 95] width 200 height 7
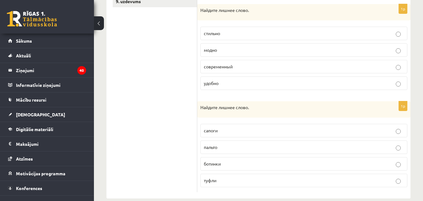
scroll to position [222, 0]
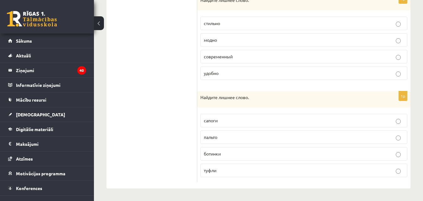
click at [217, 169] on p "туфли" at bounding box center [304, 170] width 200 height 7
click at [213, 139] on span "пальто" at bounding box center [210, 137] width 13 height 6
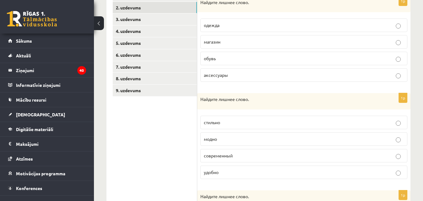
scroll to position [75, 0]
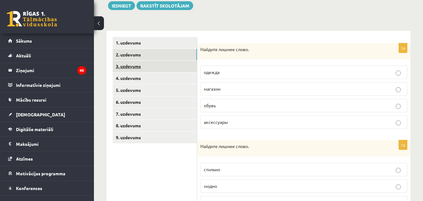
drag, startPoint x: 148, startPoint y: 67, endPoint x: 153, endPoint y: 68, distance: 4.9
click at [148, 67] on link "3. uzdevums" at bounding box center [155, 66] width 84 height 12
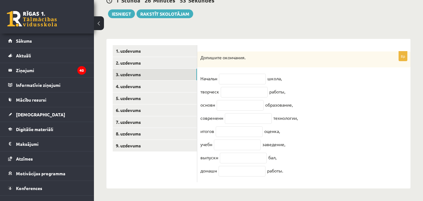
scroll to position [73, 0]
click at [248, 74] on input "text" at bounding box center [242, 79] width 47 height 11
type input "**"
click at [246, 90] on input "text" at bounding box center [244, 92] width 47 height 11
type input "**"
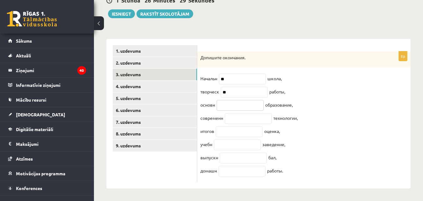
click at [226, 101] on input "text" at bounding box center [240, 105] width 47 height 11
type input "**"
click at [250, 122] on fieldset "Начальн ** школа, [GEOGRAPHIC_DATA] ** работы, основн ** образование, современн…" at bounding box center [303, 126] width 207 height 105
drag, startPoint x: 244, startPoint y: 116, endPoint x: 238, endPoint y: 90, distance: 26.7
click at [240, 103] on fieldset "Начальн ** школа, [GEOGRAPHIC_DATA] ** работы, основн ** образование, современн…" at bounding box center [303, 126] width 207 height 105
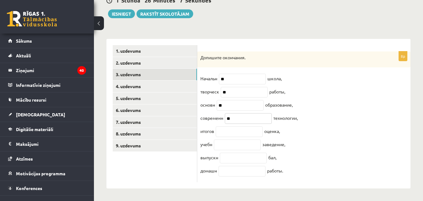
type input "**"
click at [227, 132] on input "text" at bounding box center [239, 131] width 47 height 11
type input "**"
click at [225, 145] on input "text" at bounding box center [237, 144] width 47 height 11
click at [235, 146] on input "text" at bounding box center [237, 144] width 47 height 11
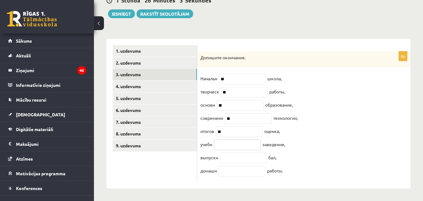
click at [235, 146] on input "text" at bounding box center [237, 144] width 47 height 11
type input "*"
type input "**"
click at [237, 157] on input "text" at bounding box center [243, 158] width 47 height 11
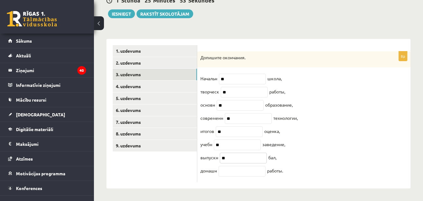
type input "**"
click at [224, 172] on input "text" at bounding box center [242, 171] width 47 height 11
type input "**"
click at [140, 80] on link "4. uzdevums" at bounding box center [155, 86] width 84 height 12
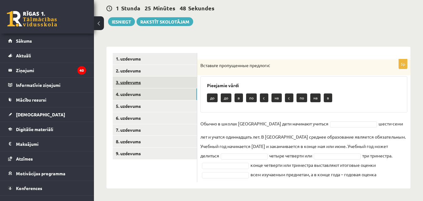
scroll to position [60, 0]
click at [174, 81] on link "3. uzdevums" at bounding box center [155, 82] width 84 height 12
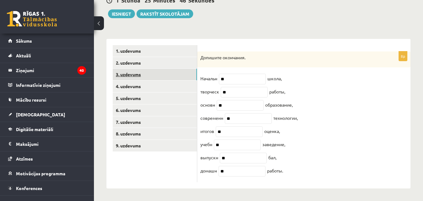
click at [181, 80] on link "4. uzdevums" at bounding box center [155, 86] width 84 height 12
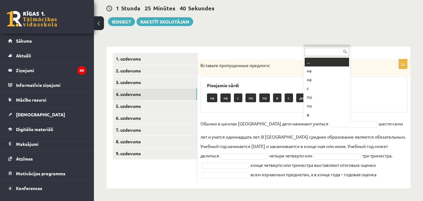
type input "*"
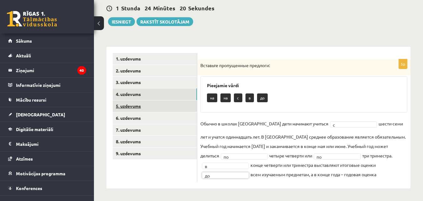
click at [161, 106] on link "5. uzdevums" at bounding box center [155, 106] width 84 height 12
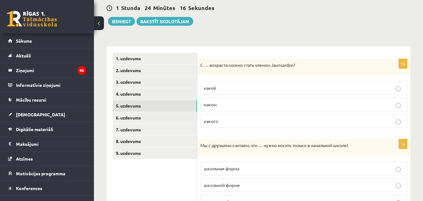
click at [230, 122] on p "какого" at bounding box center [304, 121] width 200 height 7
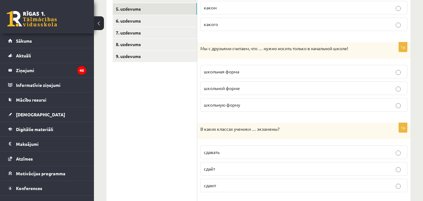
scroll to position [133, 0]
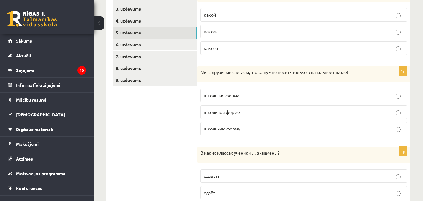
click at [234, 127] on span "школьную форму" at bounding box center [222, 129] width 36 height 6
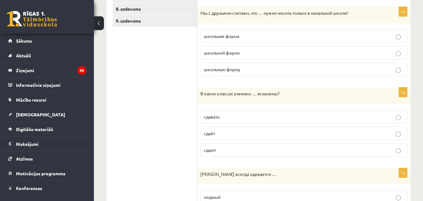
scroll to position [206, 0]
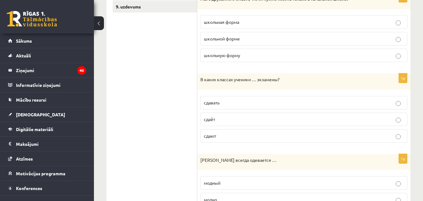
click at [224, 132] on label "сдают" at bounding box center [303, 135] width 207 height 13
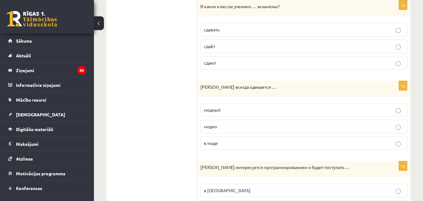
click at [218, 132] on label "модно" at bounding box center [303, 126] width 207 height 13
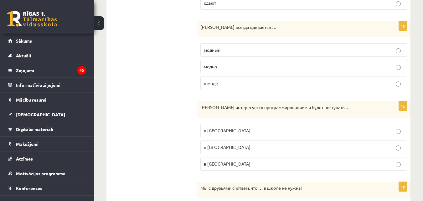
scroll to position [352, 0]
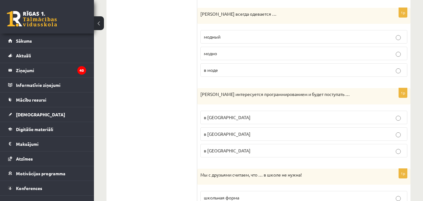
click at [222, 138] on label "в [GEOGRAPHIC_DATA]" at bounding box center [303, 133] width 207 height 13
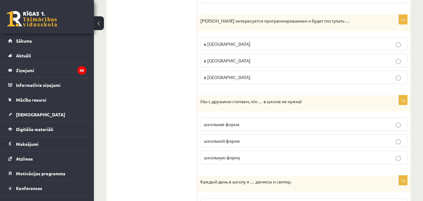
click at [243, 125] on p "школьная форма" at bounding box center [304, 124] width 200 height 7
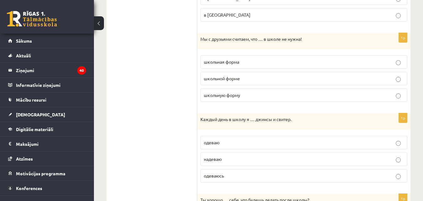
scroll to position [498, 0]
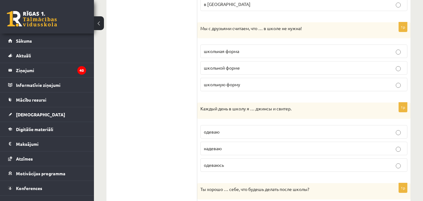
click at [216, 150] on span "надеваю" at bounding box center [213, 148] width 18 height 6
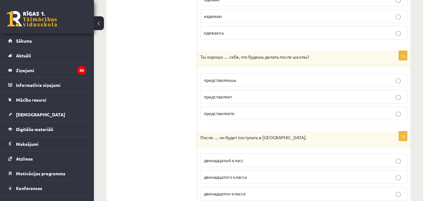
scroll to position [645, 0]
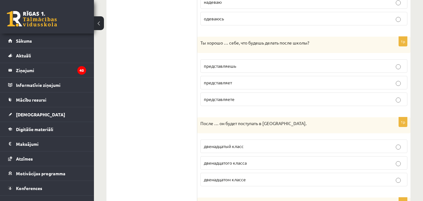
click at [231, 70] on label "представляешь" at bounding box center [303, 65] width 207 height 13
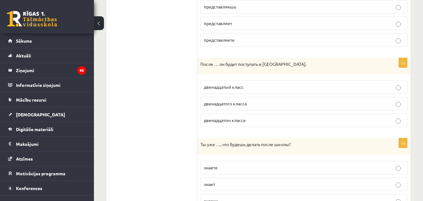
scroll to position [718, 0]
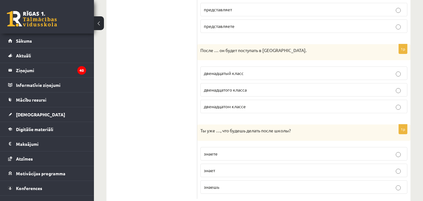
click at [241, 94] on label "двенадцатого класса" at bounding box center [303, 89] width 207 height 13
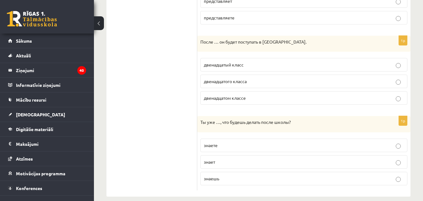
scroll to position [735, 0]
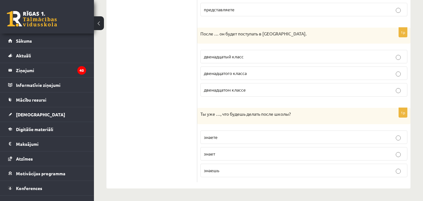
click at [226, 173] on p "знаешь" at bounding box center [304, 170] width 200 height 7
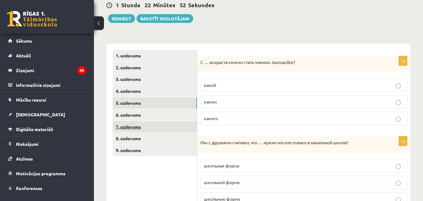
scroll to position [77, 0]
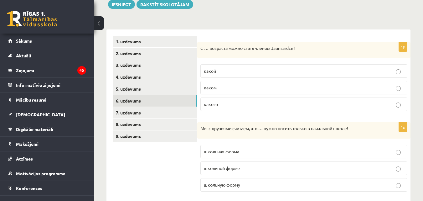
click at [157, 100] on link "6. uzdevums" at bounding box center [155, 101] width 84 height 12
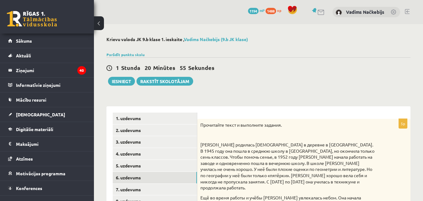
scroll to position [146, 0]
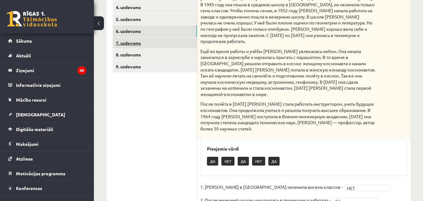
click at [147, 47] on link "7. uzdevums" at bounding box center [155, 43] width 84 height 12
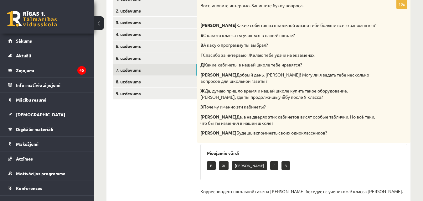
scroll to position [73, 0]
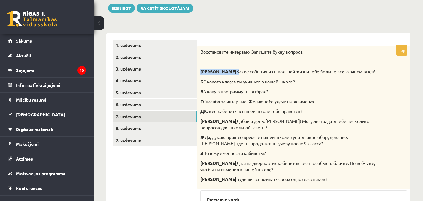
drag, startPoint x: 201, startPoint y: 70, endPoint x: 207, endPoint y: 72, distance: 6.5
click at [207, 72] on p "А Какие события из школьной жизни тебе больше всего запомнятся?" at bounding box center [288, 72] width 176 height 6
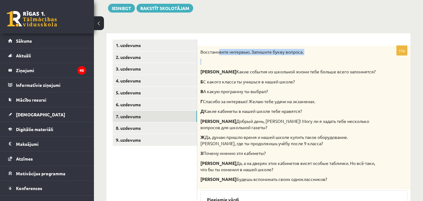
click at [220, 56] on div "Восстановите интервью. Запишите букву вопроса. А Какие события из школьной жизн…" at bounding box center [303, 117] width 213 height 143
click at [202, 69] on strong "А" at bounding box center [218, 72] width 36 height 6
click at [200, 103] on strong "Г" at bounding box center [201, 101] width 3 height 6
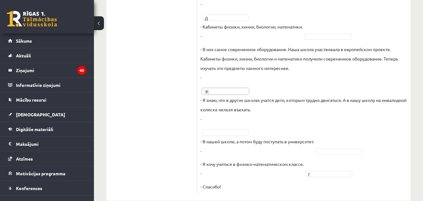
scroll to position [447, 0]
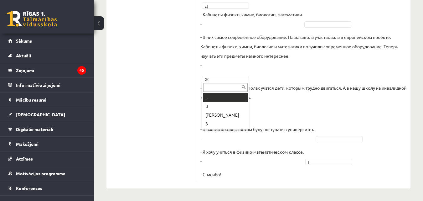
drag, startPoint x: 213, startPoint y: 78, endPoint x: 195, endPoint y: 79, distance: 17.6
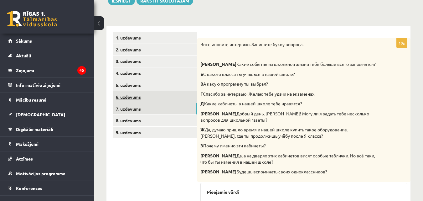
scroll to position [66, 0]
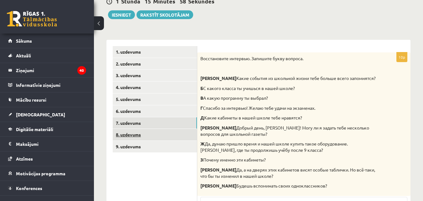
click at [156, 134] on link "8. uzdevums" at bounding box center [155, 135] width 84 height 12
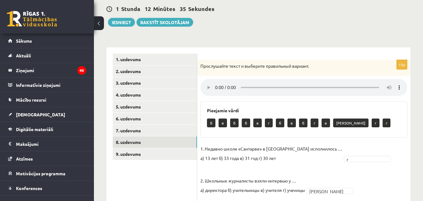
scroll to position [73, 0]
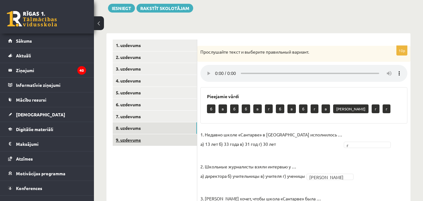
click at [171, 143] on link "9. uzdevums" at bounding box center [155, 140] width 84 height 12
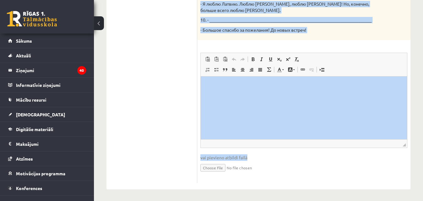
scroll to position [445, 0]
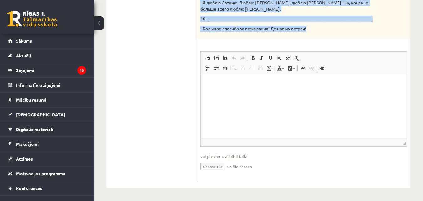
drag, startPoint x: 200, startPoint y: 45, endPoint x: 307, endPoint y: 38, distance: 107.6
copy div "Твой собеседник – известный латвийский музыкант Интарс Бусулис. К данным ответа…"
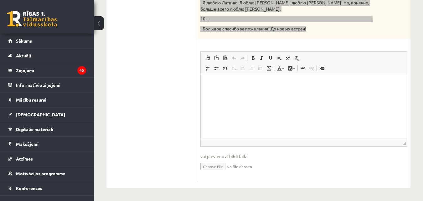
click at [263, 94] on html at bounding box center [304, 84] width 206 height 19
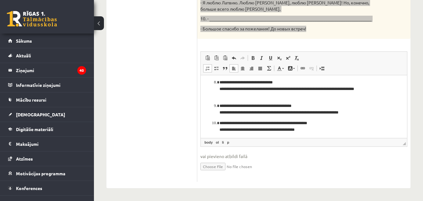
scroll to position [169, 0]
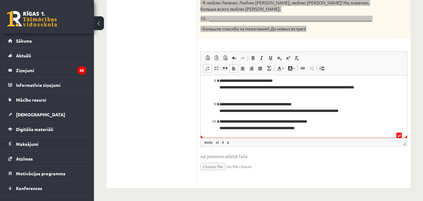
click at [222, 127] on p "**********" at bounding box center [302, 124] width 164 height 13
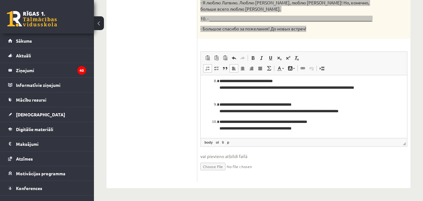
click at [223, 121] on p "**********" at bounding box center [302, 124] width 164 height 13
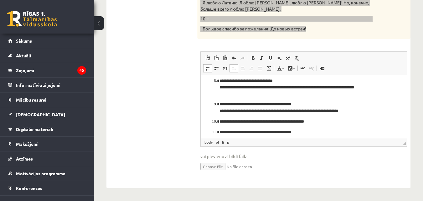
click at [220, 122] on li "**********" at bounding box center [304, 121] width 169 height 7
click at [220, 123] on li "**********" at bounding box center [304, 121] width 169 height 7
drag, startPoint x: 213, startPoint y: 135, endPoint x: 212, endPoint y: 127, distance: 8.2
click at [212, 127] on ol "**********" at bounding box center [304, 23] width 194 height 223
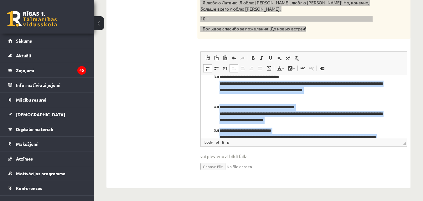
scroll to position [0, 0]
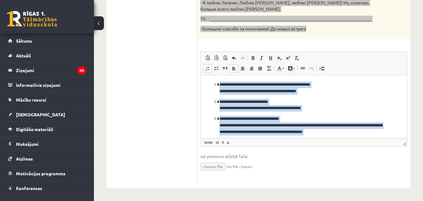
drag, startPoint x: 342, startPoint y: 133, endPoint x: 140, endPoint y: 36, distance: 224.0
click at [201, 75] on html "**********" at bounding box center [304, 192] width 206 height 235
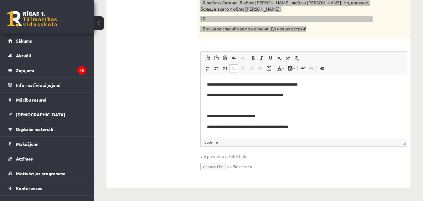
click at [210, 95] on p "**********" at bounding box center [301, 95] width 189 height 7
click at [211, 117] on p "**********" at bounding box center [301, 116] width 189 height 7
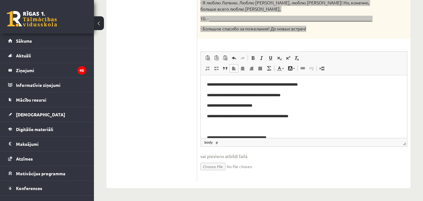
click at [291, 95] on p "**********" at bounding box center [301, 95] width 189 height 7
drag, startPoint x: 210, startPoint y: 117, endPoint x: 204, endPoint y: 117, distance: 6.6
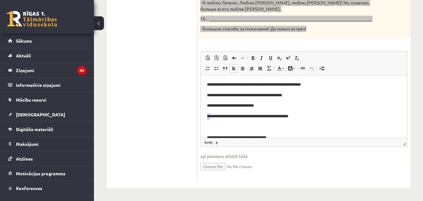
click at [214, 117] on p "**********" at bounding box center [301, 116] width 189 height 7
click at [209, 117] on p "**********" at bounding box center [301, 116] width 189 height 7
click at [210, 135] on p "**********" at bounding box center [301, 137] width 189 height 7
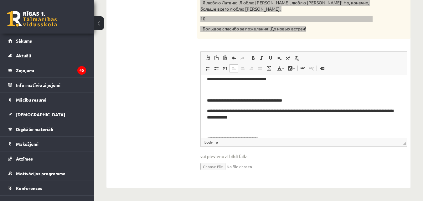
scroll to position [2, 0]
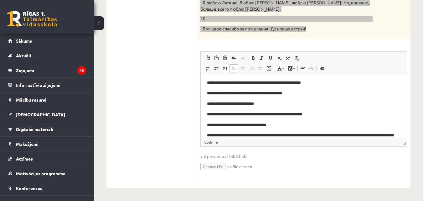
click at [210, 135] on p "**********" at bounding box center [301, 138] width 189 height 13
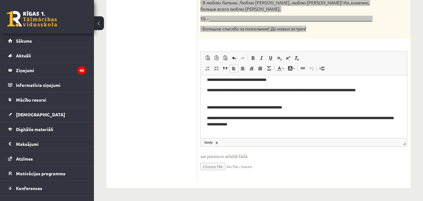
scroll to position [57, 0]
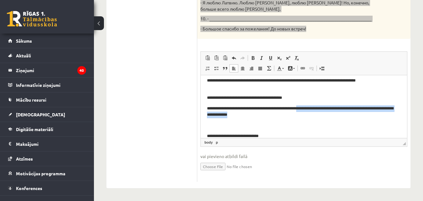
drag, startPoint x: 300, startPoint y: 116, endPoint x: 325, endPoint y: 108, distance: 26.6
click at [325, 108] on p "**********" at bounding box center [301, 111] width 189 height 13
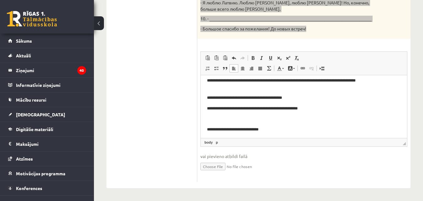
click at [287, 107] on p "**********" at bounding box center [301, 108] width 189 height 7
click at [211, 129] on p "**********" at bounding box center [301, 129] width 189 height 7
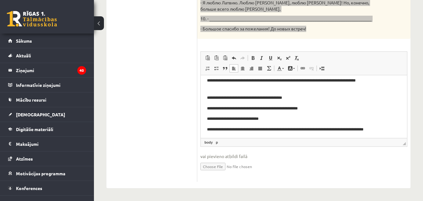
click at [210, 129] on p "**********" at bounding box center [301, 132] width 189 height 13
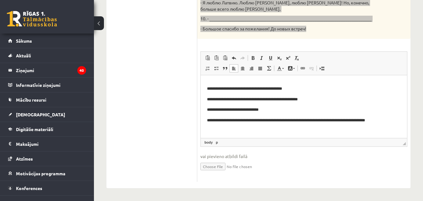
scroll to position [75, 0]
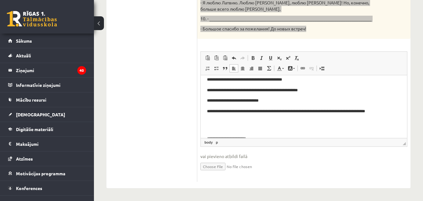
click at [262, 120] on p "**********" at bounding box center [301, 114] width 189 height 13
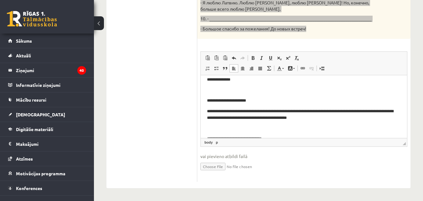
scroll to position [117, 0]
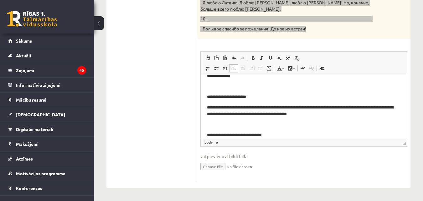
click at [211, 97] on p "**********" at bounding box center [301, 96] width 189 height 7
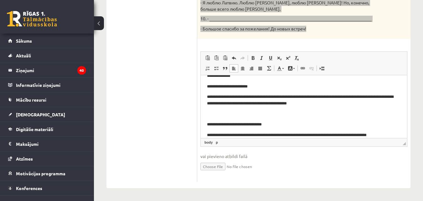
click at [210, 97] on p "**********" at bounding box center [301, 99] width 189 height 13
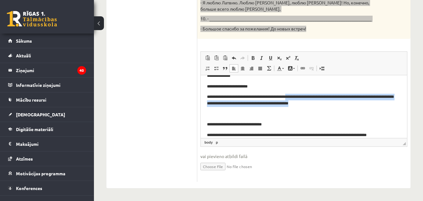
drag, startPoint x: 376, startPoint y: 104, endPoint x: 308, endPoint y: 98, distance: 67.6
click at [309, 98] on p "**********" at bounding box center [301, 99] width 189 height 13
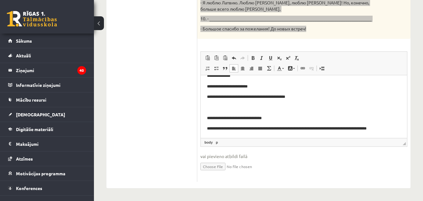
click at [210, 120] on p "**********" at bounding box center [301, 118] width 189 height 7
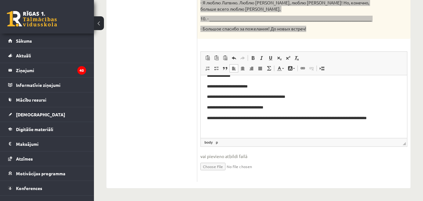
click at [211, 118] on p "**********" at bounding box center [301, 121] width 189 height 13
drag, startPoint x: 316, startPoint y: 118, endPoint x: 240, endPoint y: 125, distance: 76.1
click at [240, 125] on p "**********" at bounding box center [301, 121] width 189 height 13
click at [320, 124] on p "**********" at bounding box center [301, 121] width 189 height 13
click at [321, 118] on p "**********" at bounding box center [301, 121] width 189 height 13
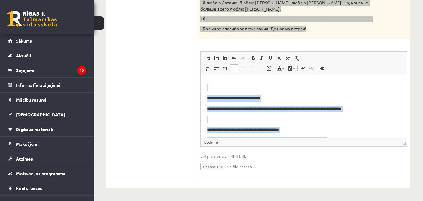
scroll to position [209, 0]
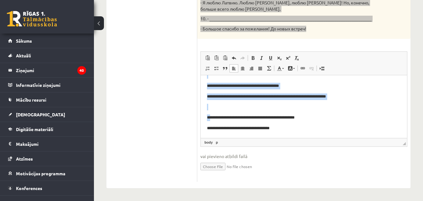
drag, startPoint x: 209, startPoint y: 106, endPoint x: 210, endPoint y: 113, distance: 7.4
click at [210, 113] on body "**********" at bounding box center [304, 2] width 194 height 258
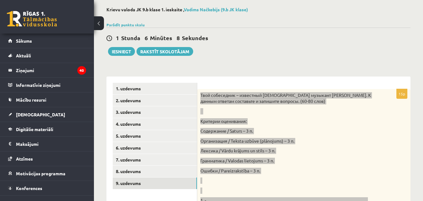
scroll to position [0, 0]
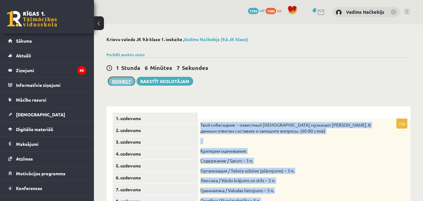
click at [126, 80] on button "Iesniegt" at bounding box center [121, 81] width 27 height 9
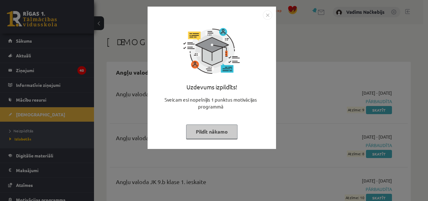
click at [217, 140] on div "Uzdevums izpildīts! Sveicam esi nopelnījis 1 punktus motivācijas programmā Pild…" at bounding box center [211, 82] width 121 height 125
click at [217, 137] on button "Pildīt nākamo" at bounding box center [211, 131] width 51 height 14
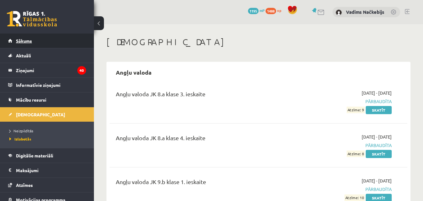
click at [52, 36] on link "Sākums" at bounding box center [47, 41] width 78 height 14
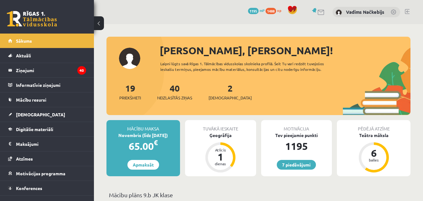
click at [217, 87] on div "2 Ieskaites" at bounding box center [230, 90] width 43 height 19
click at [222, 90] on link "2 Ieskaites" at bounding box center [230, 91] width 43 height 18
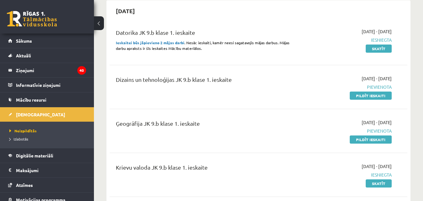
scroll to position [73, 0]
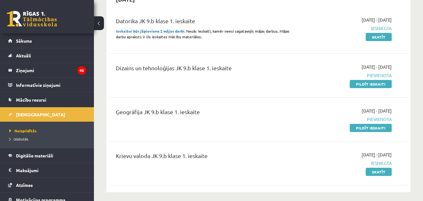
drag, startPoint x: 370, startPoint y: 131, endPoint x: 239, endPoint y: 31, distance: 164.3
click at [370, 130] on link "Pildīt ieskaiti" at bounding box center [371, 128] width 42 height 8
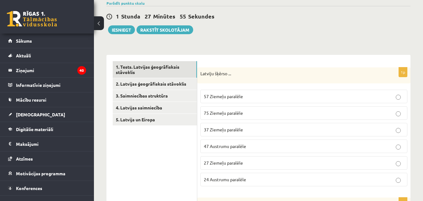
scroll to position [73, 0]
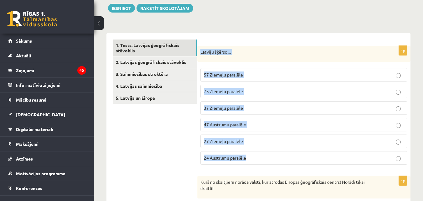
drag, startPoint x: 200, startPoint y: 52, endPoint x: 272, endPoint y: 153, distance: 124.1
click at [272, 153] on div "1p Latviju šķērso ... 57 Ziemeļu paralēle 75 Ziemeļu paralēle 37 Ziemeļu paralē…" at bounding box center [303, 108] width 213 height 124
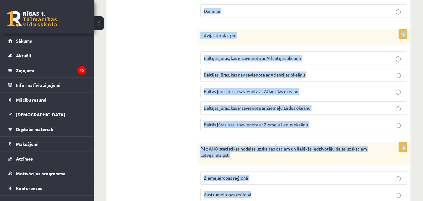
scroll to position [1365, 0]
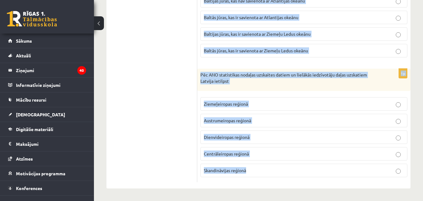
drag, startPoint x: 199, startPoint y: 51, endPoint x: 340, endPoint y: 175, distance: 188.2
copy form "Latviju šķērso ... 57 Ziemeļu paralēle 75 Ziemeļu paralēle 37 Ziemeļu paralēle …"
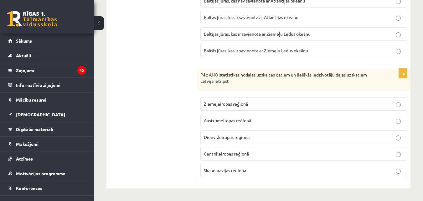
drag, startPoint x: 185, startPoint y: 66, endPoint x: 184, endPoint y: 75, distance: 8.5
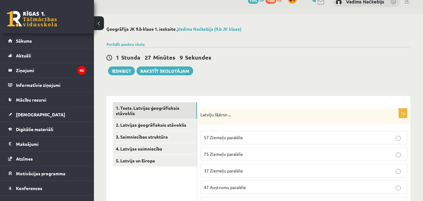
scroll to position [0, 0]
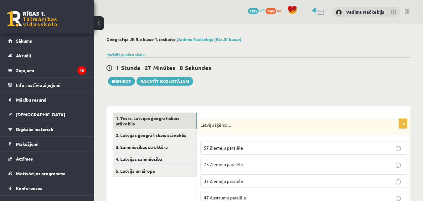
click at [216, 149] on span "57 Ziemeļu paralēle" at bounding box center [223, 148] width 39 height 6
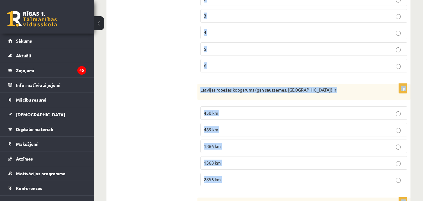
scroll to position [361, 0]
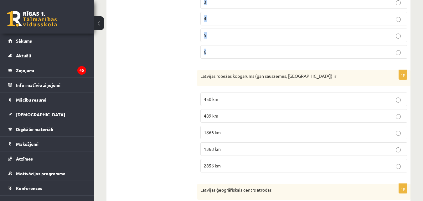
drag, startPoint x: 200, startPoint y: 36, endPoint x: 233, endPoint y: 59, distance: 40.3
copy div "Kurš no skaitļiem norāda valsti, kur atrodas Eiropas ģeogrāfiskais centrs! Norā…"
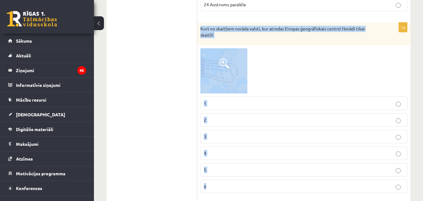
scroll to position [214, 0]
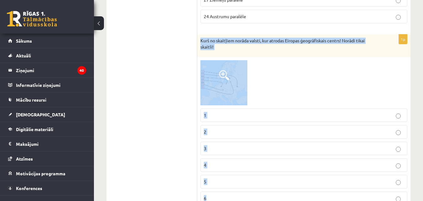
click at [216, 117] on p "1" at bounding box center [304, 115] width 200 height 7
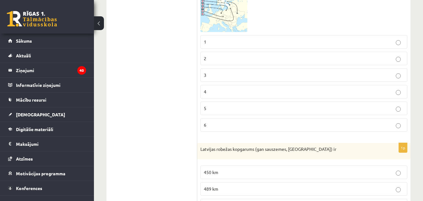
scroll to position [361, 0]
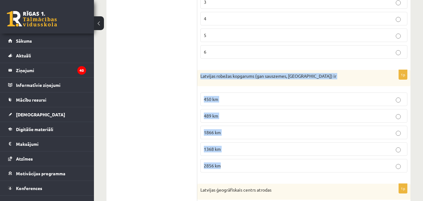
drag, startPoint x: 199, startPoint y: 75, endPoint x: 256, endPoint y: 176, distance: 115.6
click at [256, 176] on div "1p Latvijas robežas kopgarums (gan sauszemes, gan jūras) ir 450 km 489 km 1866 …" at bounding box center [303, 123] width 213 height 107
copy div "Latvijas robežas kopgarums (gan sauszemes, gan jūras) ir 450 km 489 km 1866 km …"
click at [229, 136] on label "1866 km" at bounding box center [303, 132] width 207 height 13
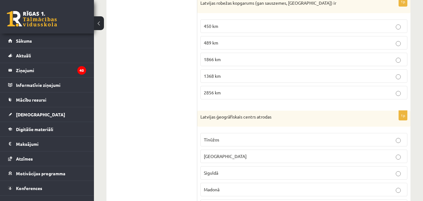
scroll to position [507, 0]
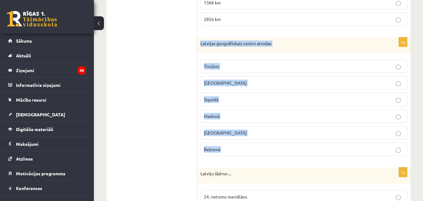
drag, startPoint x: 201, startPoint y: 42, endPoint x: 259, endPoint y: 158, distance: 130.0
click at [259, 158] on div "1p Latvijas ģeogrāfiskais centrs atrodas Tīnūžos Rīgā Siguldā Madonā Jelgavā Be…" at bounding box center [303, 99] width 213 height 124
copy div "Latvijas ģeogrāfiskais centrs atrodas Tīnūžos Rīgā Siguldā Madonā Jelgavā Bebre…"
click at [225, 71] on label "Tīnūžos" at bounding box center [303, 66] width 207 height 13
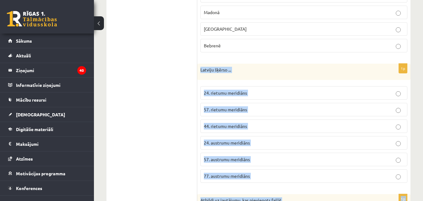
scroll to position [709, 0]
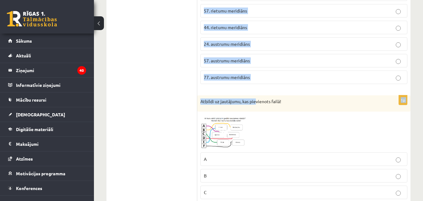
drag, startPoint x: 201, startPoint y: 101, endPoint x: 255, endPoint y: 90, distance: 55.5
click at [255, 90] on form "1p Latviju šķērso ... 57 Ziemeļu paralēle 75 Ziemeļu paralēle 37 Ziemeļu paralē…" at bounding box center [304, 120] width 201 height 1434
click at [256, 88] on div "1p Latviju šķērso ... 24. rietumu meridiāns 57. rietumu meridiāns 44. rietumu m…" at bounding box center [303, 27] width 213 height 124
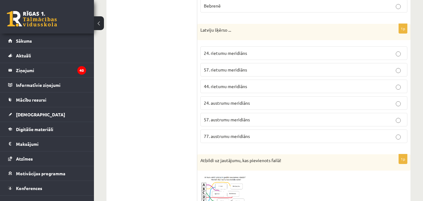
scroll to position [636, 0]
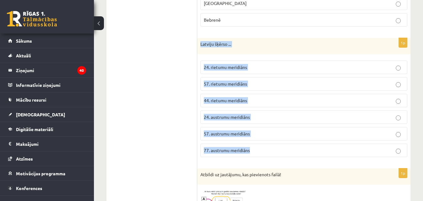
drag, startPoint x: 200, startPoint y: 42, endPoint x: 271, endPoint y: 151, distance: 130.4
click at [271, 151] on div "1p Latviju šķērso ... 24. rietumu meridiāns 57. rietumu meridiāns 44. rietumu m…" at bounding box center [303, 100] width 213 height 124
copy div "Latviju šķērso ... 24. rietumu meridiāns 57. rietumu meridiāns 44. rietumu meri…"
click at [198, 94] on div "1p Latviju šķērso ... 24. rietumu meridiāns 57. rietumu meridiāns 44. rietumu m…" at bounding box center [303, 100] width 213 height 124
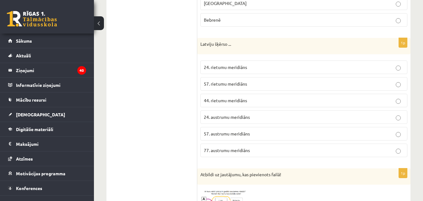
click at [218, 118] on span "24. austrumu meridiāns" at bounding box center [227, 117] width 46 height 6
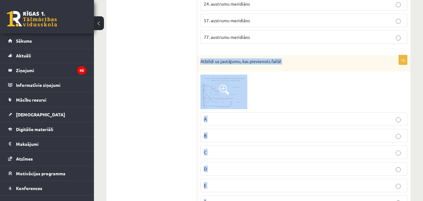
scroll to position [856, 0]
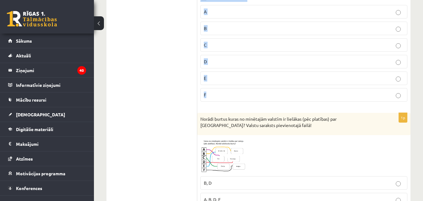
drag, startPoint x: 201, startPoint y: 100, endPoint x: 239, endPoint y: 100, distance: 38.2
click at [239, 100] on div "1p Atbildi uz jautājumu, kas pievienots failā! A B C D E F" at bounding box center [303, 27] width 213 height 158
copy div "Atbildi uz jautājumu, kas pievienots failā! A B C D E F"
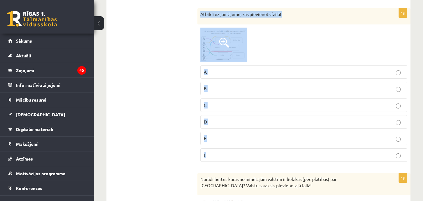
scroll to position [783, 0]
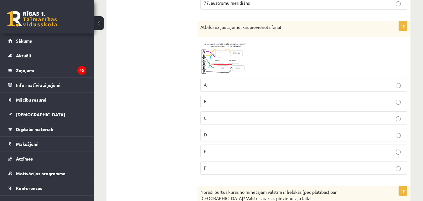
drag, startPoint x: 181, startPoint y: 79, endPoint x: 189, endPoint y: 72, distance: 11.0
click at [180, 79] on ul "1. Tests. Latvijas ģeogrāfiskais stāvoklis 2. Latvijas ģeogrāfiskais stāvoklis …" at bounding box center [155, 46] width 85 height 1434
drag, startPoint x: 213, startPoint y: 66, endPoint x: 173, endPoint y: 71, distance: 39.8
click at [170, 72] on ul "1. Tests. Latvijas ģeogrāfiskais stāvoklis 2. Latvijas ģeogrāfiskais stāvoklis …" at bounding box center [155, 46] width 85 height 1434
click at [216, 62] on img at bounding box center [223, 57] width 47 height 35
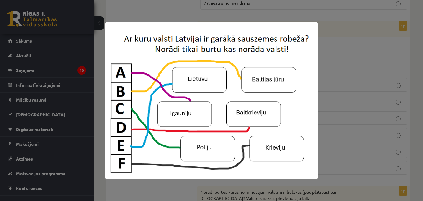
click at [355, 74] on div at bounding box center [211, 100] width 423 height 201
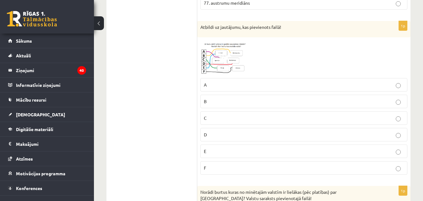
click at [222, 133] on p "D" at bounding box center [304, 134] width 200 height 7
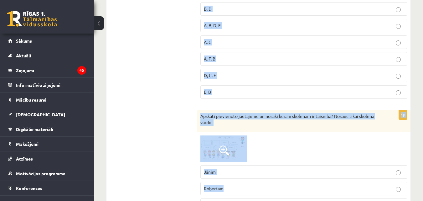
scroll to position [1062, 0]
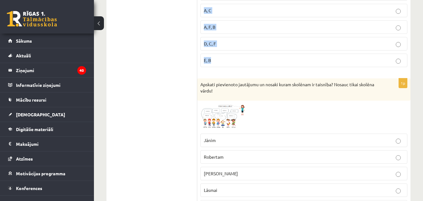
drag, startPoint x: 200, startPoint y: 46, endPoint x: 235, endPoint y: 56, distance: 36.2
copy div "Norādi burtus kuras no minētajām valstīm ir lielākas (pēc platības) par Latviju…"
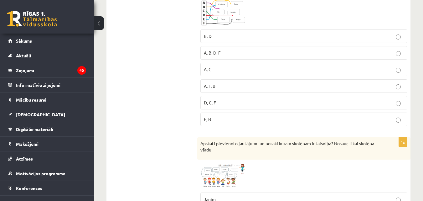
scroll to position [989, 0]
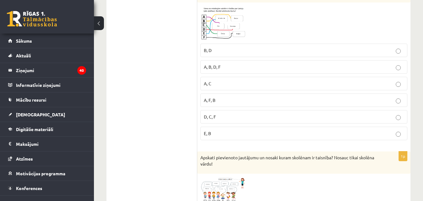
click at [208, 67] on span "A, B, D, F" at bounding box center [212, 67] width 17 height 6
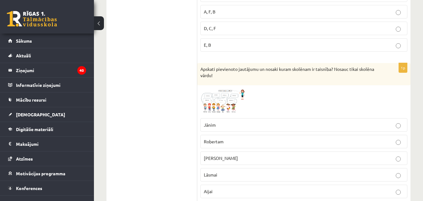
scroll to position [1135, 0]
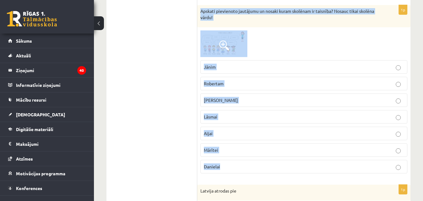
drag, startPoint x: 200, startPoint y: 12, endPoint x: 247, endPoint y: 169, distance: 164.4
click at [247, 169] on div "1p Apskati pievienoto jautājumu un nosaki kuram skolēnam ir taisnība? Nosauc ti…" at bounding box center [303, 91] width 213 height 173
copy div "Apskati pievienoto jautājumu un nosaki kuram skolēnam ir taisnība? Nosauc tikai…"
drag, startPoint x: 210, startPoint y: 53, endPoint x: 207, endPoint y: 51, distance: 3.5
click at [207, 51] on img at bounding box center [223, 43] width 47 height 26
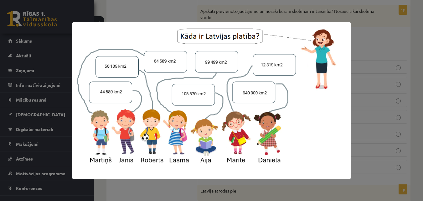
click at [153, 7] on div at bounding box center [211, 100] width 423 height 201
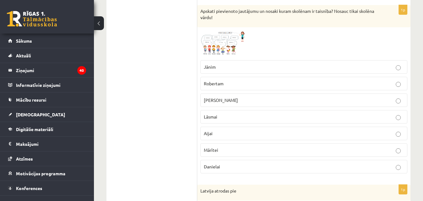
click at [219, 86] on p "Robertam" at bounding box center [304, 83] width 200 height 7
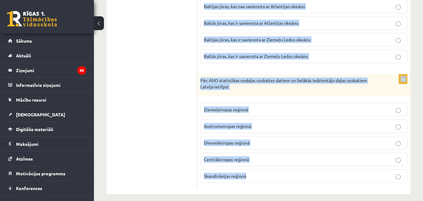
scroll to position [1365, 0]
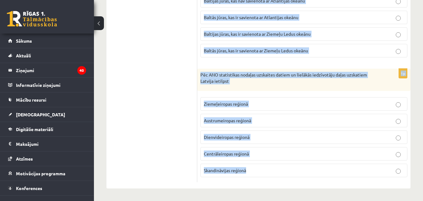
drag, startPoint x: 201, startPoint y: 47, endPoint x: 282, endPoint y: 189, distance: 162.9
copy form "Latvija atrodas pie Baltijas jūras, kas ir savienota ar Atlantijas okeānu Balti…"
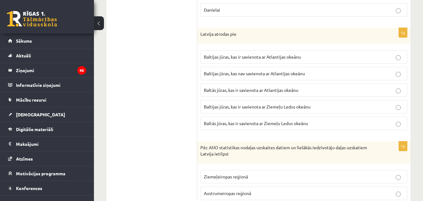
click at [239, 60] on p "Baltijas jūras, kas ir savienota ar Atlantijas okeānu" at bounding box center [304, 57] width 200 height 7
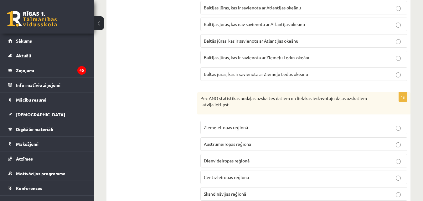
scroll to position [1365, 0]
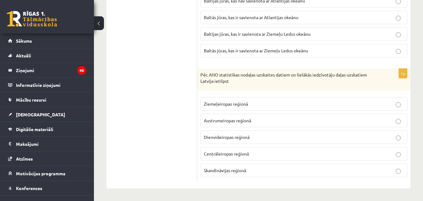
click at [237, 106] on p "Ziemeļeiropas reģionā" at bounding box center [304, 104] width 200 height 7
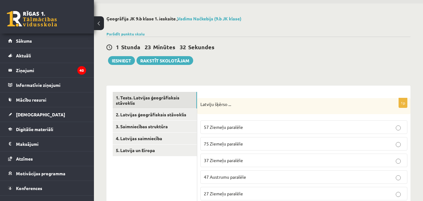
scroll to position [0, 0]
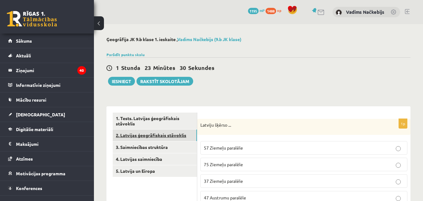
click at [154, 138] on link "2. Latvijas ģeogrāfiskais stāvoklis" at bounding box center [155, 135] width 84 height 12
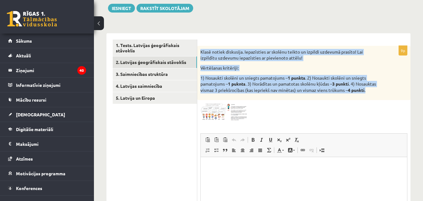
drag, startPoint x: 200, startPoint y: 50, endPoint x: 257, endPoint y: 95, distance: 73.1
click at [257, 95] on div "Klasē notiek diskusija. Iepazīsties ar skolēnu teikto un izpildi uzdevumā prasī…" at bounding box center [303, 73] width 213 height 55
copy div "Klasē notiek diskusija. Iepazīsties ar skolēnu teikto un izpildi uzdevumā prasī…"
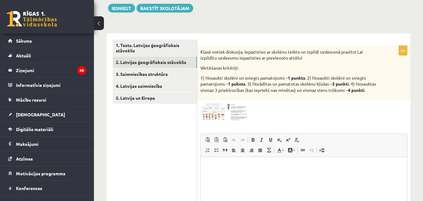
click at [218, 109] on div "9p Klasē notiek diskusija. Iepazīsties ar skolēnu teikto un izpildi uzdevumā pr…" at bounding box center [303, 155] width 213 height 218
click at [219, 112] on img at bounding box center [223, 112] width 47 height 18
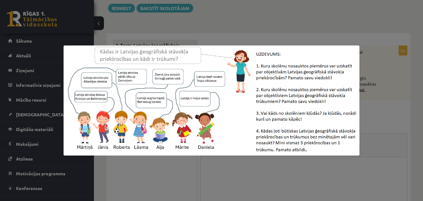
click at [218, 171] on div at bounding box center [211, 100] width 423 height 201
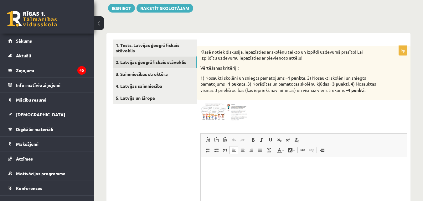
click at [226, 171] on html at bounding box center [304, 166] width 206 height 19
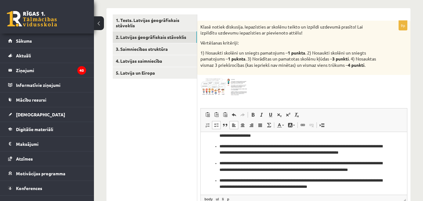
scroll to position [14, 0]
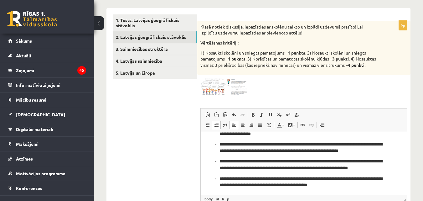
click at [220, 178] on p "**********" at bounding box center [302, 181] width 164 height 13
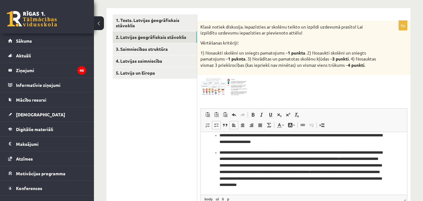
scroll to position [0, 0]
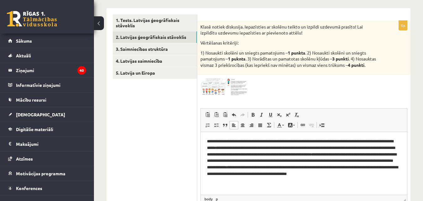
click at [333, 148] on p "**********" at bounding box center [304, 161] width 194 height 46
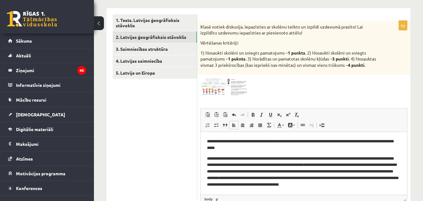
click at [329, 165] on p "**********" at bounding box center [304, 171] width 194 height 33
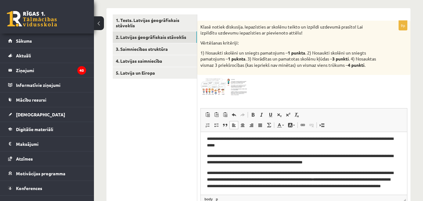
scroll to position [10, 0]
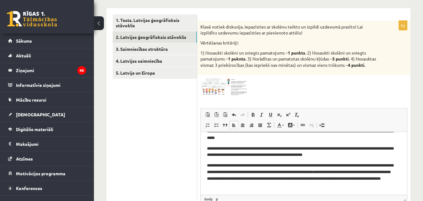
click at [343, 173] on p "**********" at bounding box center [301, 175] width 189 height 26
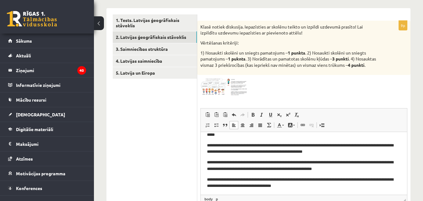
scroll to position [14, 0]
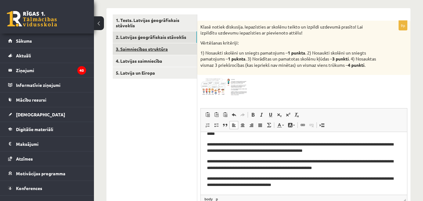
click at [148, 45] on link "3. Saimniecības struktūra" at bounding box center [155, 49] width 84 height 12
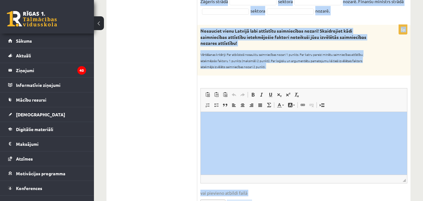
scroll to position [375, 0]
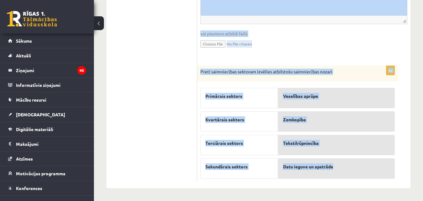
drag, startPoint x: 200, startPoint y: 25, endPoint x: 349, endPoint y: 165, distance: 204.1
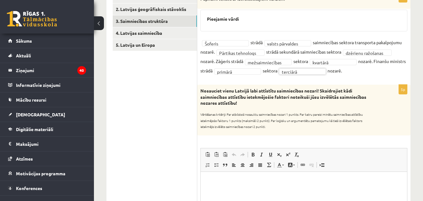
scroll to position [199, 0]
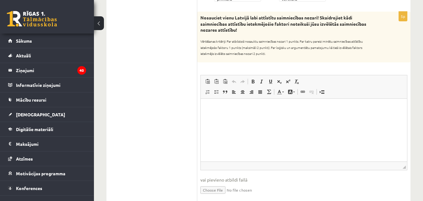
click at [169, 86] on ul "1. Tests. Latvijas ģeogrāfiskais stāvoklis 2. Latvijas ģeogrāfiskais stāvoklis …" at bounding box center [155, 121] width 85 height 414
click at [233, 107] on p "Editor, wiswyg-editor-user-answer-47433782801100" at bounding box center [304, 108] width 194 height 7
paste body "Editor, wiswyg-editor-user-answer-47433782801100"
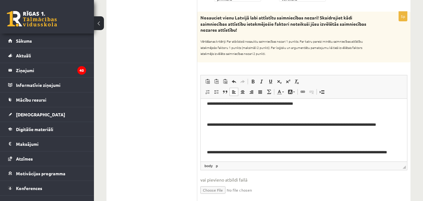
click at [207, 122] on p "**********" at bounding box center [301, 127] width 189 height 13
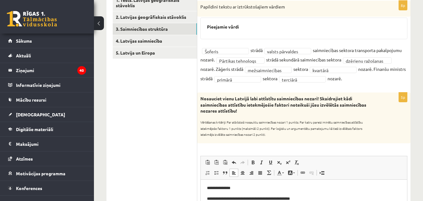
scroll to position [53, 0]
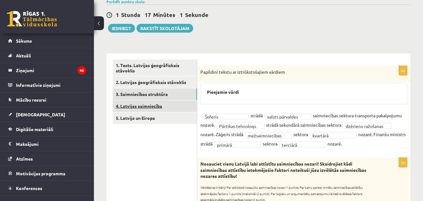
click at [158, 107] on link "4. Latvijas saimniecība" at bounding box center [155, 106] width 84 height 12
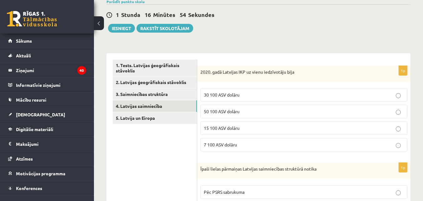
click at [254, 97] on p "30 100 ASV dolāru" at bounding box center [304, 94] width 200 height 7
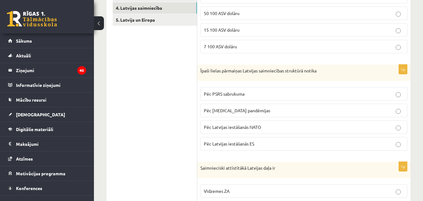
scroll to position [199, 0]
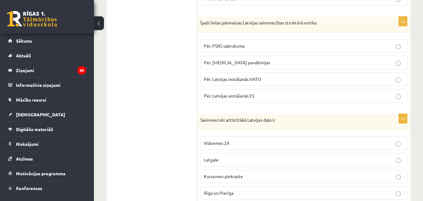
click at [244, 44] on span "Pēc PSRS sabrukuma" at bounding box center [224, 46] width 41 height 6
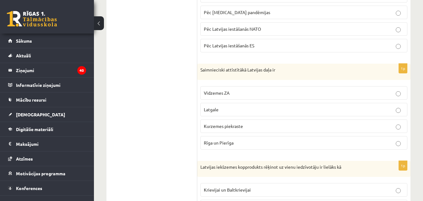
scroll to position [272, 0]
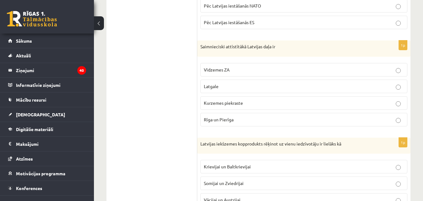
click at [257, 5] on span "Pēc Latvijas iestāšanās NATO" at bounding box center [232, 6] width 57 height 6
click at [233, 121] on span "Rīga un Pierīga" at bounding box center [219, 120] width 30 height 6
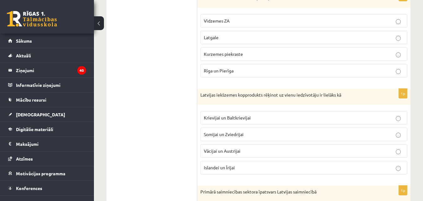
scroll to position [345, 0]
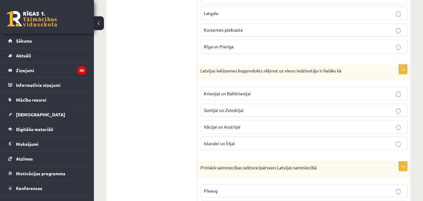
click at [236, 93] on span "Krievijai un Baltkrievijai" at bounding box center [227, 94] width 47 height 6
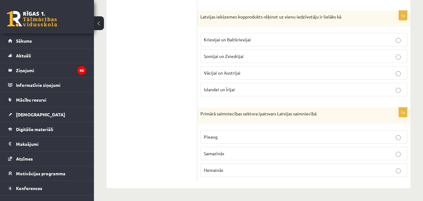
click at [222, 154] on span "Samazīnās" at bounding box center [214, 153] width 20 height 6
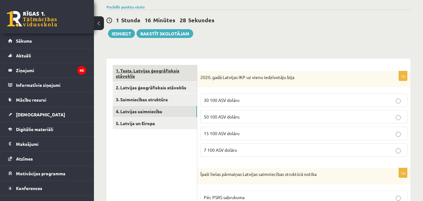
scroll to position [34, 0]
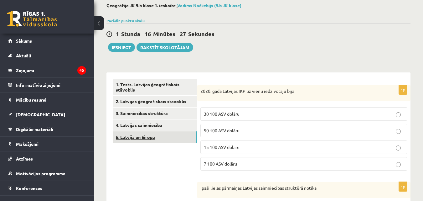
click at [159, 138] on link "5. Latvija un Eiropa" at bounding box center [155, 137] width 84 height 12
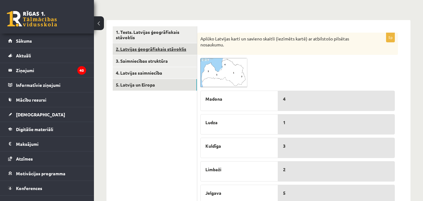
scroll to position [73, 0]
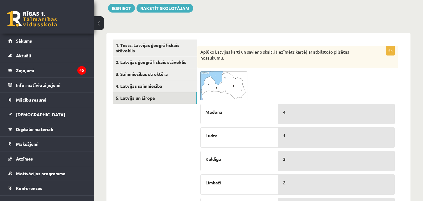
drag, startPoint x: 212, startPoint y: 69, endPoint x: 200, endPoint y: 84, distance: 19.4
click at [200, 84] on div "5p Aplūko Latvijas karti un savieno skaitli (iezīmēts kartē) ar atbilstošo pils…" at bounding box center [297, 133] width 201 height 175
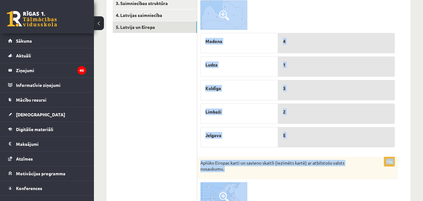
scroll to position [145, 0]
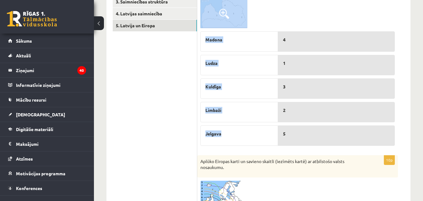
drag, startPoint x: 199, startPoint y: 51, endPoint x: 244, endPoint y: 142, distance: 101.3
click at [244, 142] on div "5p Aplūko Latvijas karti un savieno skaitli (iezīmēts kartē) ar atbilstošo pils…" at bounding box center [297, 60] width 201 height 175
click at [292, 16] on div at bounding box center [297, 13] width 195 height 29
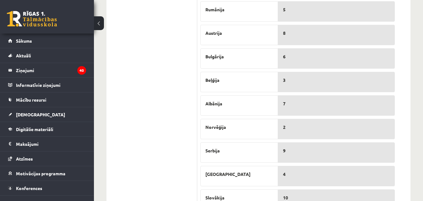
scroll to position [426, 0]
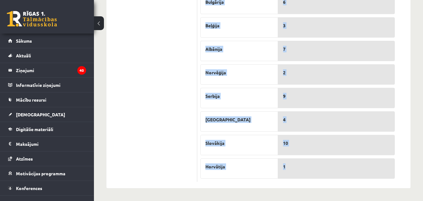
drag, startPoint x: 200, startPoint y: 54, endPoint x: 345, endPoint y: 165, distance: 182.9
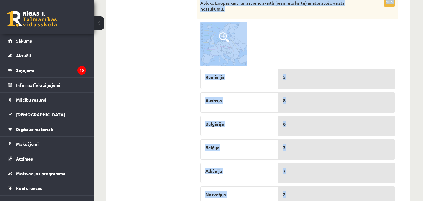
scroll to position [206, 0]
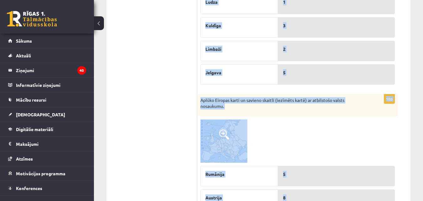
click at [215, 135] on img at bounding box center [223, 140] width 47 height 43
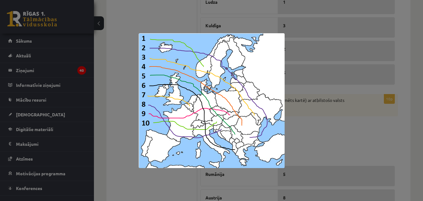
click at [299, 127] on div at bounding box center [211, 100] width 423 height 201
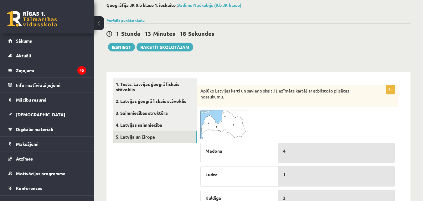
scroll to position [0, 0]
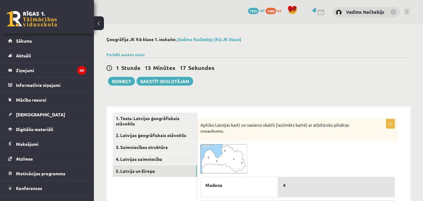
click at [232, 157] on img at bounding box center [223, 158] width 47 height 29
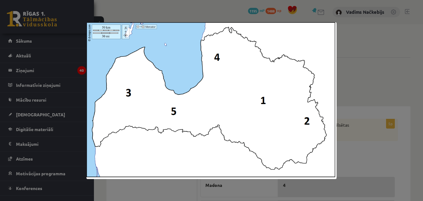
click at [348, 82] on div at bounding box center [211, 100] width 423 height 201
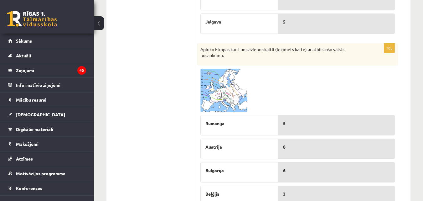
scroll to position [261, 0]
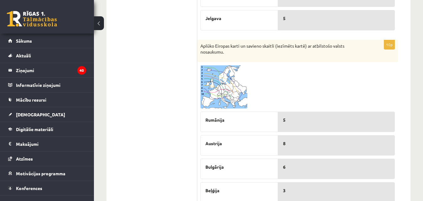
click at [217, 82] on img at bounding box center [223, 86] width 47 height 43
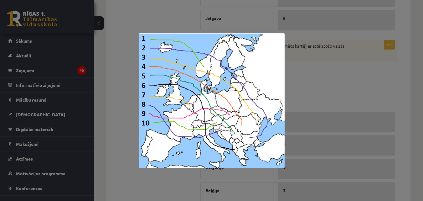
click at [358, 108] on div at bounding box center [211, 100] width 423 height 201
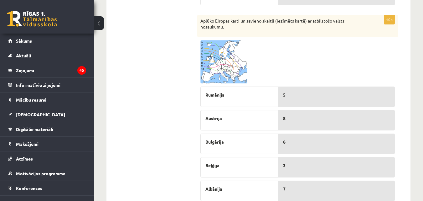
scroll to position [279, 0]
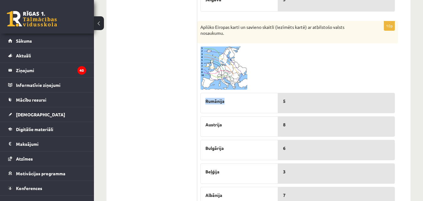
drag, startPoint x: 216, startPoint y: 103, endPoint x: 203, endPoint y: 101, distance: 13.0
click at [203, 101] on div "Rumānija" at bounding box center [239, 103] width 78 height 20
click at [212, 74] on img at bounding box center [223, 67] width 47 height 43
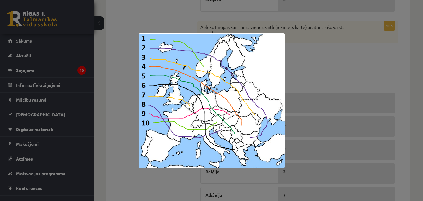
click at [312, 42] on div at bounding box center [211, 100] width 423 height 201
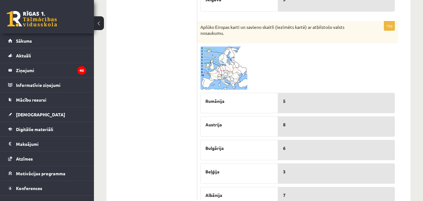
click at [208, 66] on img at bounding box center [223, 67] width 47 height 43
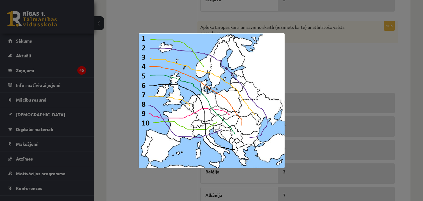
click at [325, 89] on div at bounding box center [211, 100] width 423 height 201
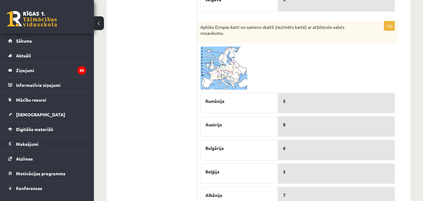
scroll to position [353, 0]
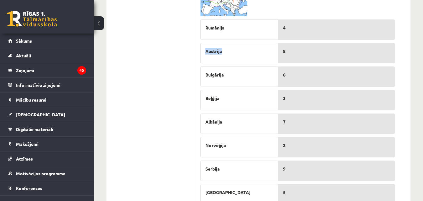
drag, startPoint x: 225, startPoint y: 53, endPoint x: 205, endPoint y: 50, distance: 19.9
click at [205, 50] on div "Austrija" at bounding box center [239, 53] width 78 height 20
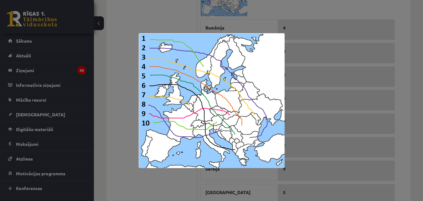
drag, startPoint x: 316, startPoint y: 85, endPoint x: 308, endPoint y: 75, distance: 12.8
click at [316, 85] on div at bounding box center [211, 100] width 423 height 201
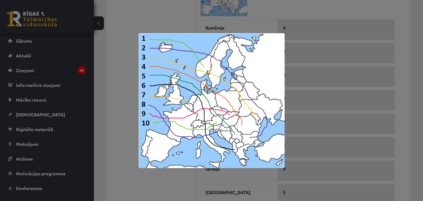
click at [115, 36] on div at bounding box center [211, 100] width 423 height 201
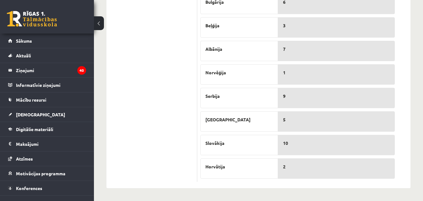
scroll to position [279, 0]
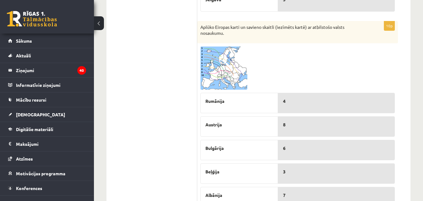
click at [214, 60] on img at bounding box center [223, 67] width 47 height 43
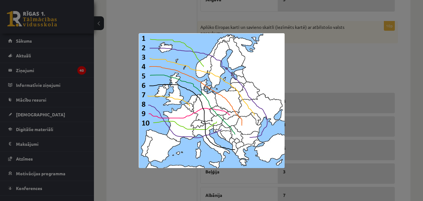
click at [303, 66] on div at bounding box center [211, 100] width 423 height 201
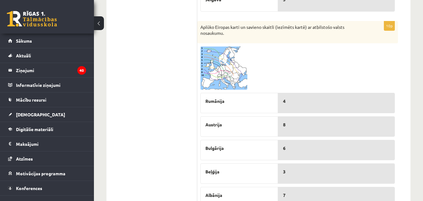
click at [221, 57] on span at bounding box center [224, 61] width 10 height 10
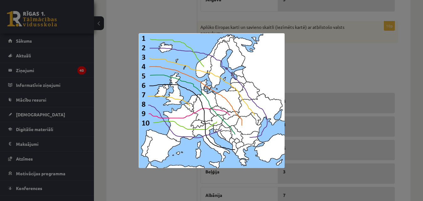
drag, startPoint x: 360, startPoint y: 79, endPoint x: 347, endPoint y: 86, distance: 14.6
click at [359, 79] on div at bounding box center [211, 100] width 423 height 201
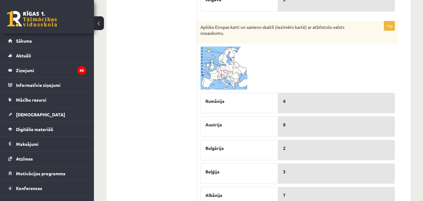
click at [226, 66] on span at bounding box center [224, 61] width 10 height 10
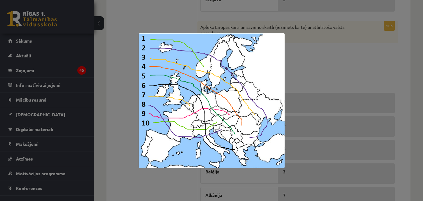
drag, startPoint x: 291, startPoint y: 71, endPoint x: 298, endPoint y: 71, distance: 6.6
click at [292, 71] on div at bounding box center [211, 100] width 423 height 201
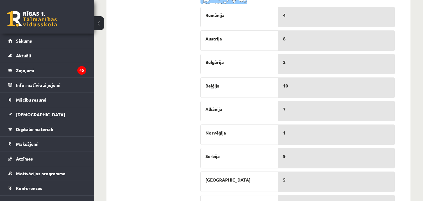
scroll to position [353, 0]
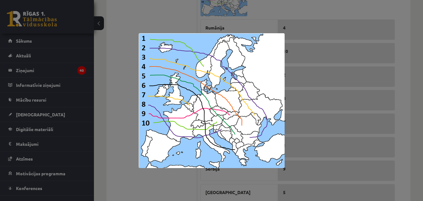
click at [340, 49] on div at bounding box center [211, 100] width 423 height 201
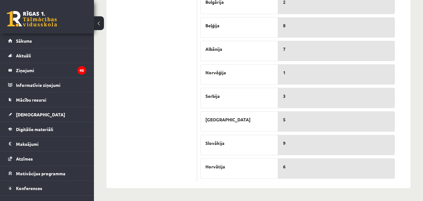
scroll to position [279, 0]
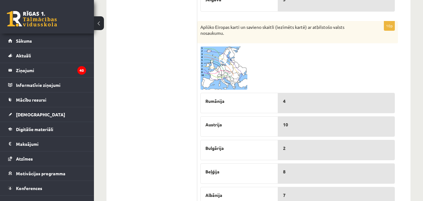
click at [230, 65] on img at bounding box center [223, 67] width 47 height 43
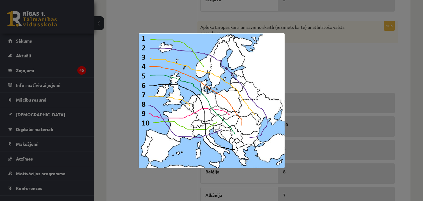
click at [331, 58] on div at bounding box center [211, 100] width 423 height 201
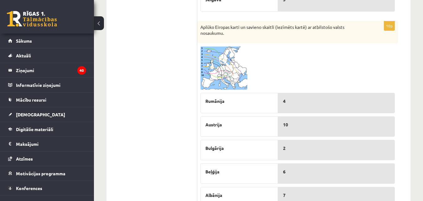
click at [219, 54] on img at bounding box center [223, 67] width 47 height 43
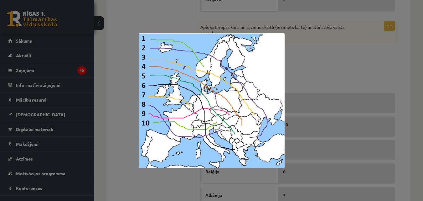
click at [327, 57] on div at bounding box center [211, 100] width 423 height 201
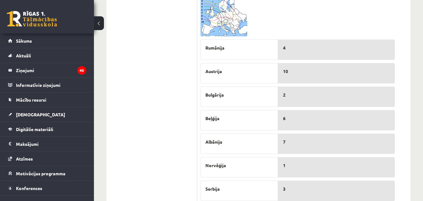
scroll to position [353, 0]
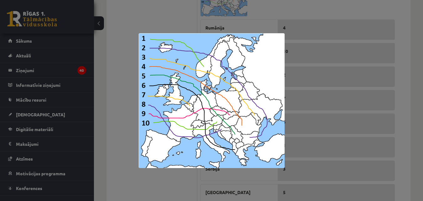
click at [314, 86] on div at bounding box center [211, 100] width 423 height 201
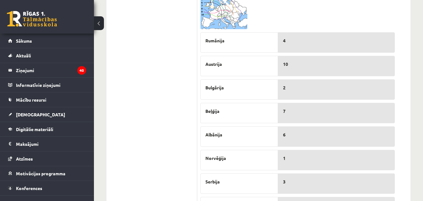
scroll to position [279, 0]
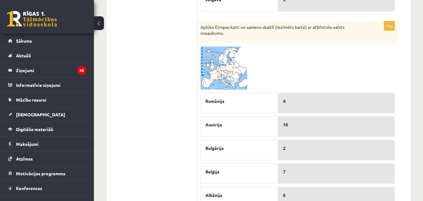
click at [220, 69] on img at bounding box center [223, 67] width 47 height 43
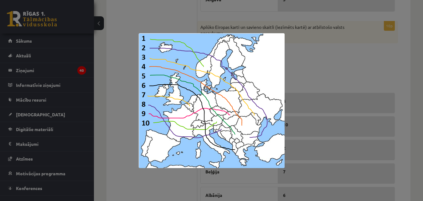
click at [314, 73] on div at bounding box center [211, 100] width 423 height 201
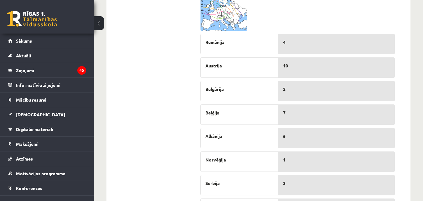
scroll to position [353, 0]
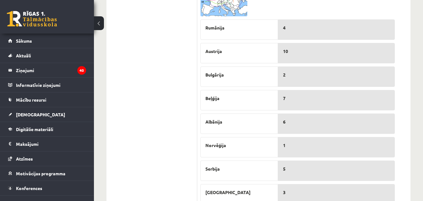
drag, startPoint x: 210, startPoint y: 8, endPoint x: 208, endPoint y: 12, distance: 4.6
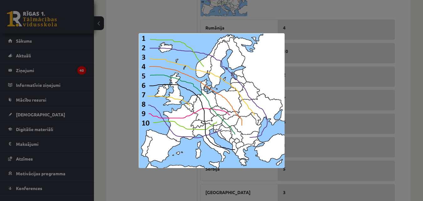
click at [303, 40] on div at bounding box center [211, 100] width 423 height 201
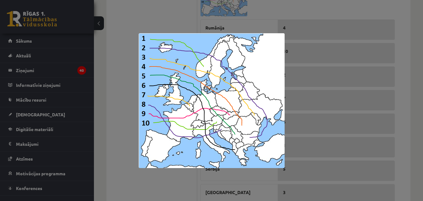
click at [319, 64] on div at bounding box center [211, 100] width 423 height 201
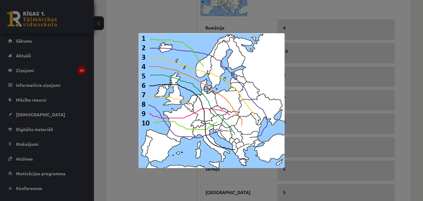
click at [343, 32] on div at bounding box center [211, 100] width 423 height 201
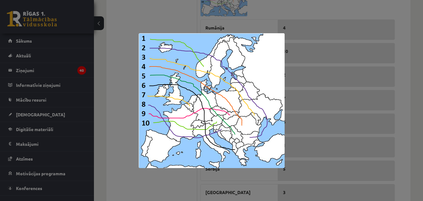
click at [278, 23] on div at bounding box center [211, 100] width 423 height 201
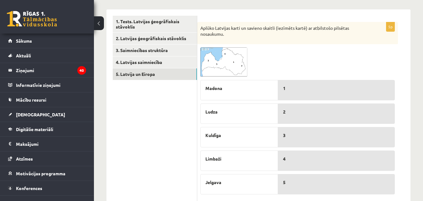
scroll to position [73, 0]
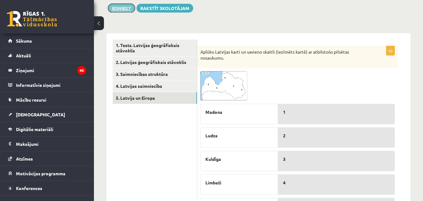
click at [132, 8] on button "Iesniegt" at bounding box center [121, 8] width 27 height 9
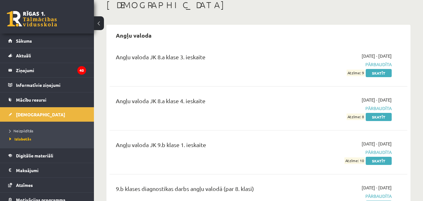
scroll to position [73, 0]
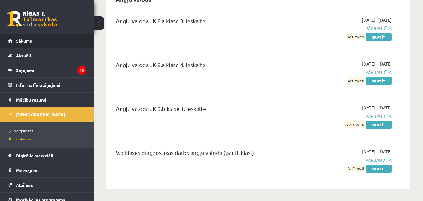
click at [55, 43] on link "Sākums" at bounding box center [47, 41] width 78 height 14
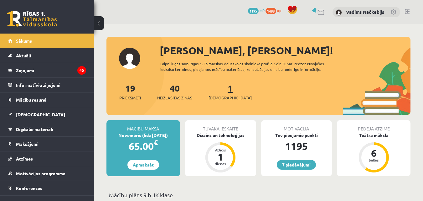
click at [221, 88] on link "1 Ieskaites" at bounding box center [230, 91] width 43 height 18
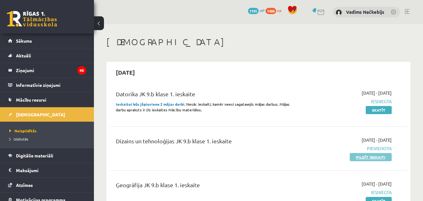
click at [379, 158] on link "Pildīt ieskaiti" at bounding box center [371, 157] width 42 height 8
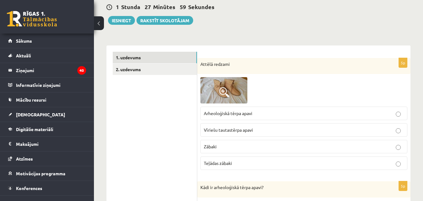
scroll to position [73, 0]
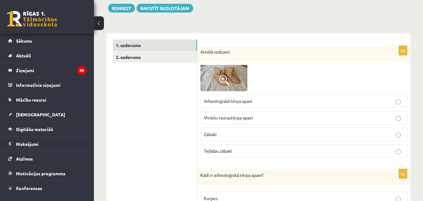
click at [226, 79] on span at bounding box center [224, 80] width 10 height 10
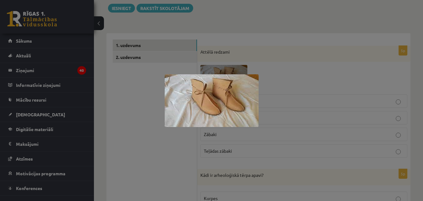
click at [309, 68] on div at bounding box center [211, 100] width 423 height 201
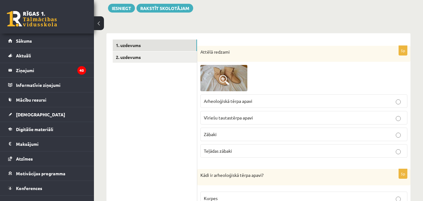
click at [231, 151] on span "Teļādas zābaki" at bounding box center [218, 151] width 28 height 6
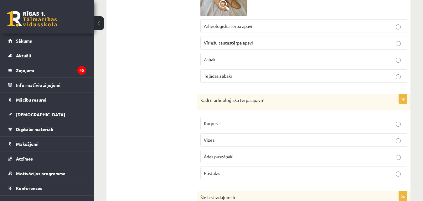
scroll to position [219, 0]
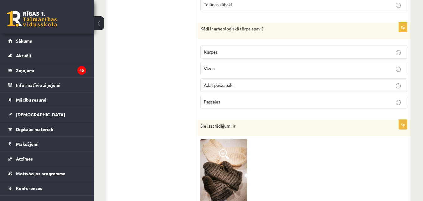
click at [225, 86] on span "Ādas puszābaki" at bounding box center [219, 85] width 30 height 6
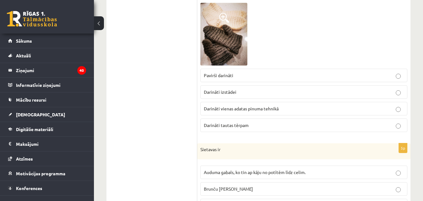
scroll to position [366, 0]
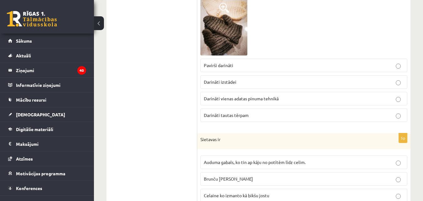
click at [229, 103] on label "Darināti vienas adatas pinuma tehnikā" at bounding box center [303, 98] width 207 height 13
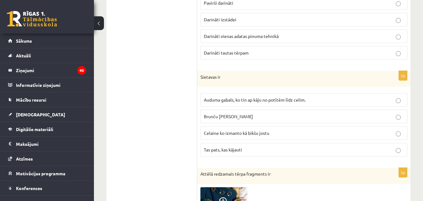
scroll to position [439, 0]
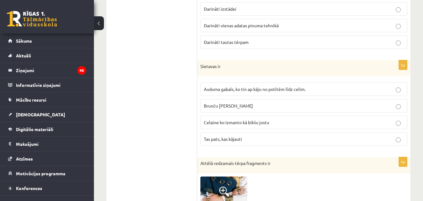
click at [243, 89] on span "Auduma gabals, ko tin ap kāju no potītēm līdz celim." at bounding box center [255, 89] width 102 height 6
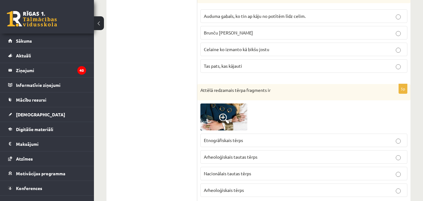
scroll to position [585, 0]
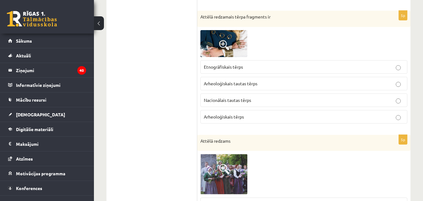
click at [229, 39] on img at bounding box center [223, 43] width 47 height 27
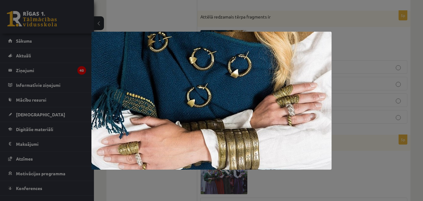
click at [366, 50] on div at bounding box center [211, 100] width 423 height 201
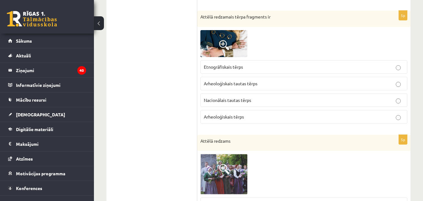
click at [219, 69] on span "Etnogrāfiskais tērps" at bounding box center [223, 67] width 39 height 6
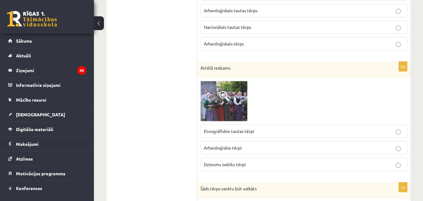
scroll to position [731, 0]
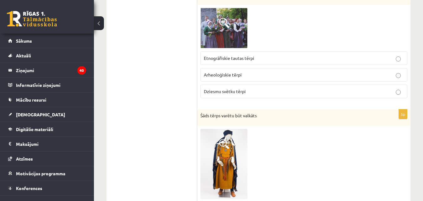
click at [226, 45] on img at bounding box center [223, 28] width 47 height 40
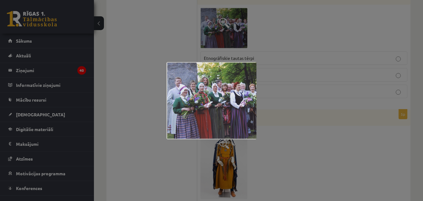
click at [305, 55] on div at bounding box center [211, 100] width 423 height 201
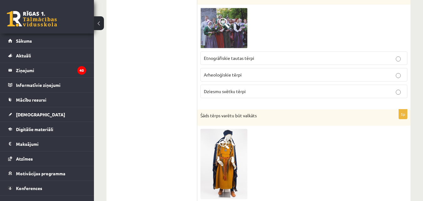
click at [252, 56] on span "Etnogrāfiskie tautas tērpi" at bounding box center [229, 58] width 50 height 6
click at [233, 93] on span "Dziesmu svētku tērpi" at bounding box center [225, 91] width 42 height 6
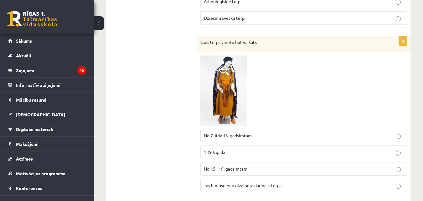
click at [230, 99] on img at bounding box center [223, 90] width 47 height 70
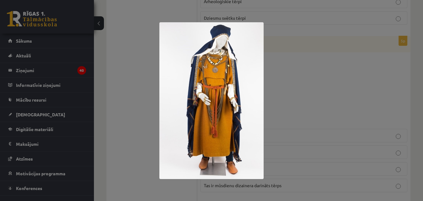
click at [287, 73] on div at bounding box center [211, 100] width 423 height 201
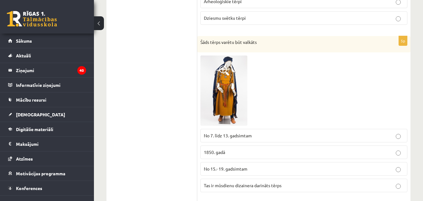
click at [248, 133] on span "No 7. līdz 13. gadsimtam" at bounding box center [228, 135] width 48 height 6
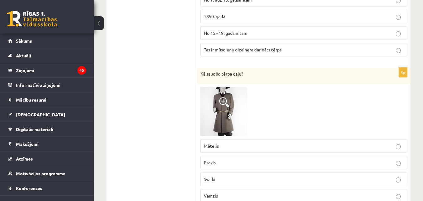
scroll to position [950, 0]
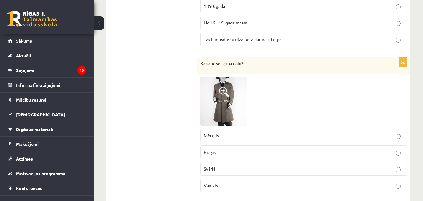
click at [226, 101] on img at bounding box center [223, 101] width 47 height 49
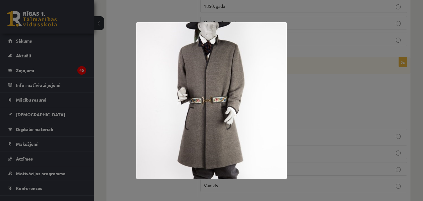
click at [317, 103] on div at bounding box center [211, 100] width 423 height 201
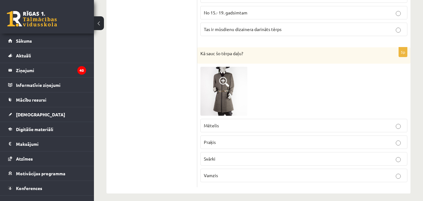
scroll to position [965, 0]
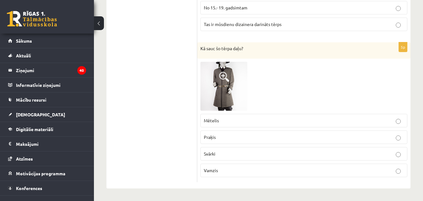
click at [230, 95] on img at bounding box center [223, 86] width 47 height 49
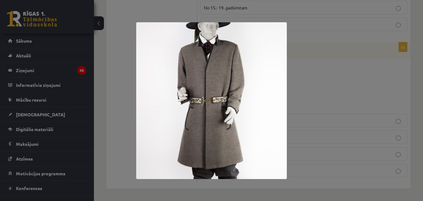
click at [317, 94] on div at bounding box center [211, 100] width 423 height 201
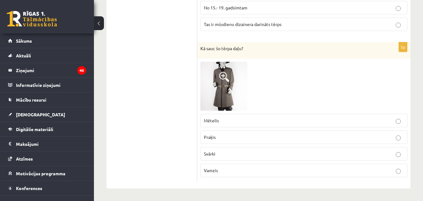
drag, startPoint x: 217, startPoint y: 165, endPoint x: 250, endPoint y: 121, distance: 54.7
click at [218, 165] on label "Vamzis" at bounding box center [303, 170] width 207 height 13
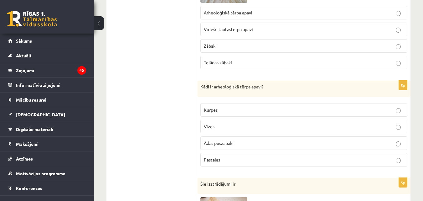
scroll to position [0, 0]
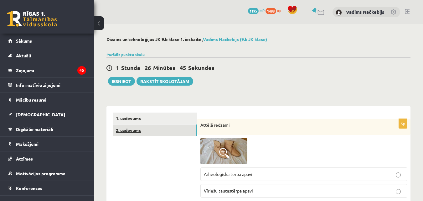
click at [145, 129] on link "2. uzdevums" at bounding box center [155, 130] width 84 height 12
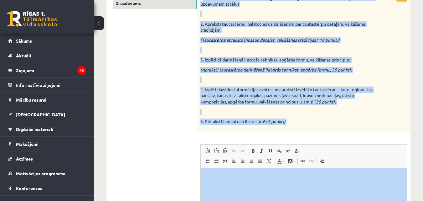
scroll to position [220, 0]
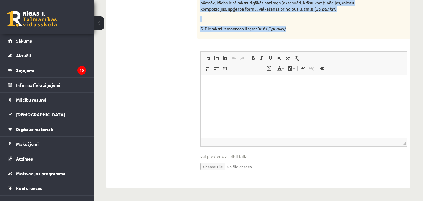
drag, startPoint x: 204, startPoint y: 54, endPoint x: 291, endPoint y: 34, distance: 90.0
copy div ". Izvēlies ierosmes avotu – arheoloģisko vai etnogrāfisko latviešu tautastērpu.…"
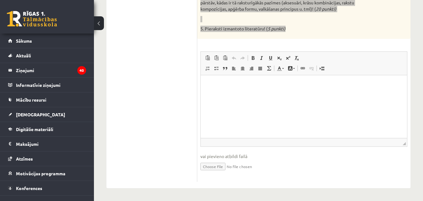
click at [245, 94] on html at bounding box center [304, 84] width 206 height 19
click at [211, 93] on p "**********" at bounding box center [301, 93] width 189 height 7
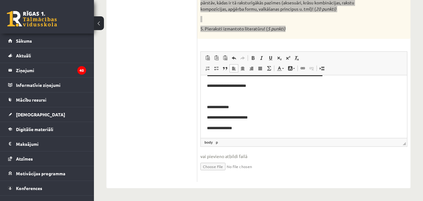
scroll to position [127, 0]
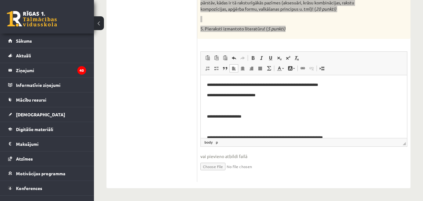
click at [207, 136] on html "**********" at bounding box center [304, 74] width 206 height 252
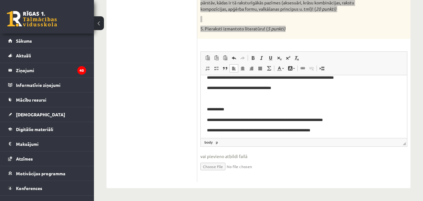
scroll to position [7, 0]
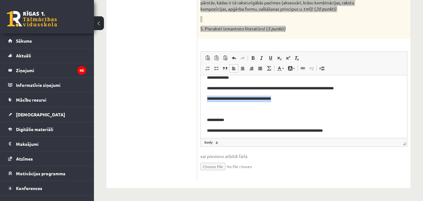
drag, startPoint x: 278, startPoint y: 99, endPoint x: 206, endPoint y: 96, distance: 72.4
click at [206, 96] on html "**********" at bounding box center [304, 172] width 206 height 209
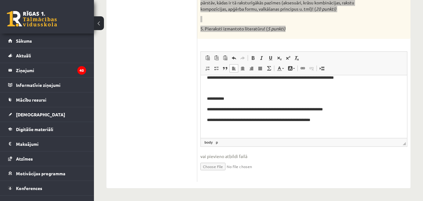
scroll to position [0, 0]
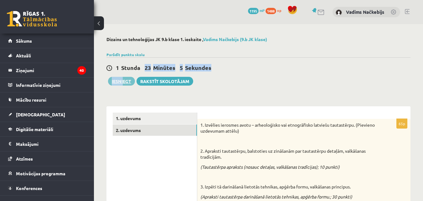
click at [122, 77] on div "1 Stunda 23 Minūtes 5 Sekundes Ieskaite saglabāta! Iesniegt Rakstīt skolotājam" at bounding box center [258, 71] width 304 height 28
click at [122, 81] on button "Iesniegt" at bounding box center [121, 81] width 27 height 9
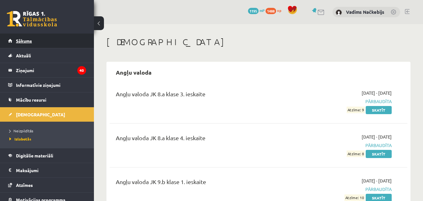
click at [42, 41] on link "Sākums" at bounding box center [47, 41] width 78 height 14
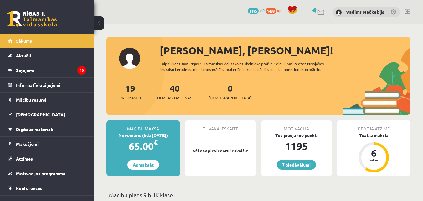
click at [111, 8] on div "7 Dāvanas 1195 mP 1488 xp [PERSON_NAME] Načkebijs" at bounding box center [258, 12] width 329 height 24
